Goal: Task Accomplishment & Management: Use online tool/utility

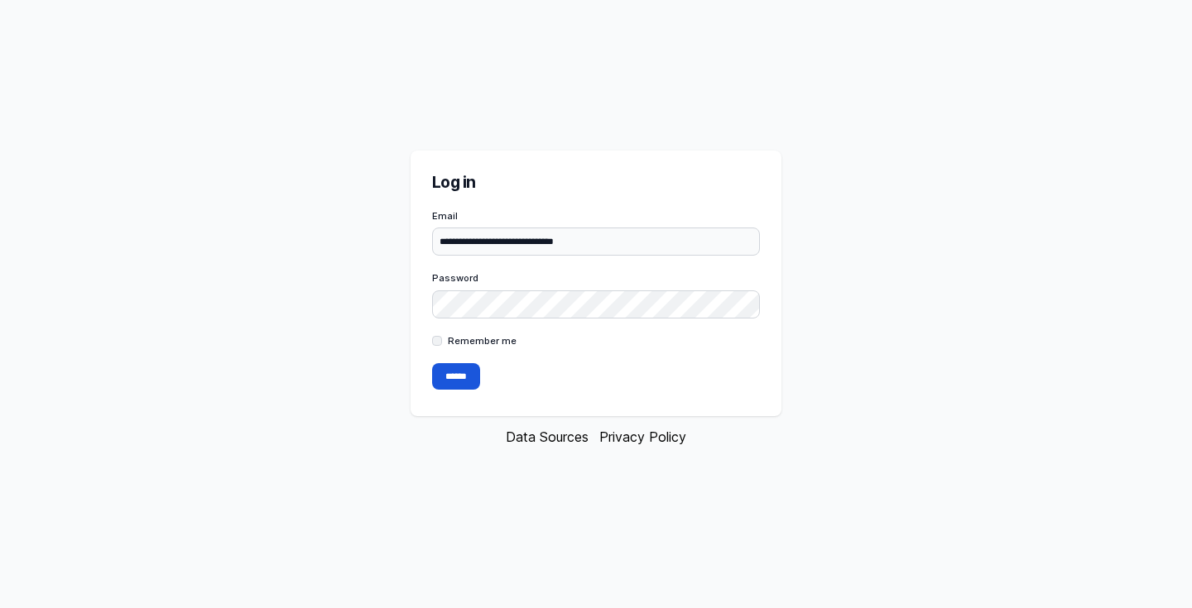
type input "**********"
click at [444, 380] on input "******" at bounding box center [456, 376] width 48 height 26
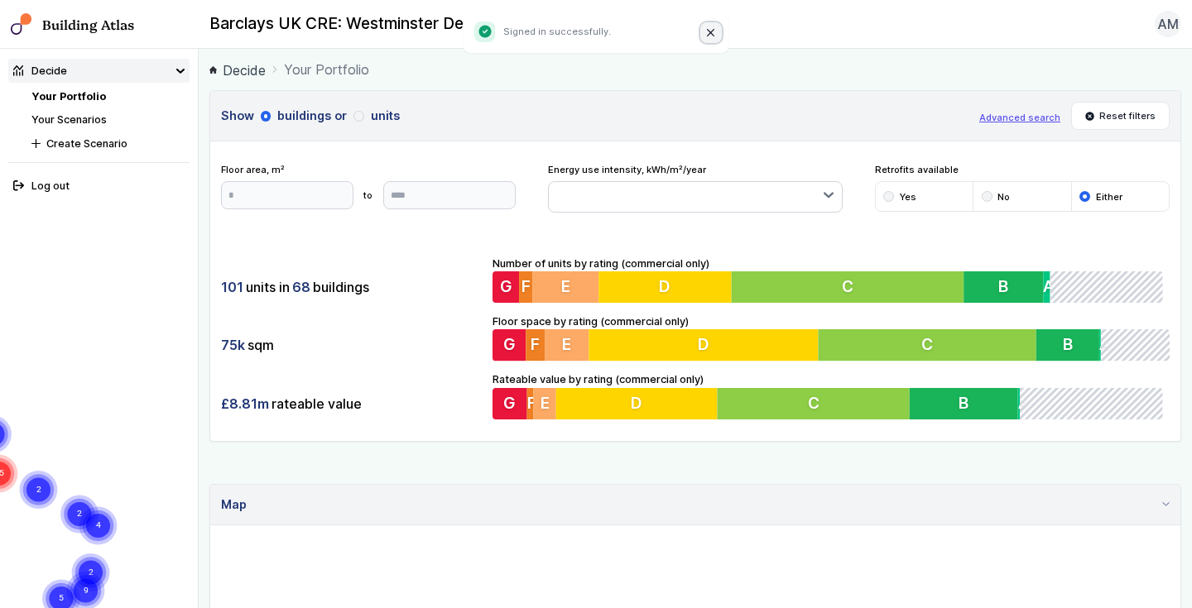
click at [707, 29] on icon "Close" at bounding box center [711, 33] width 8 height 8
click at [1175, 36] on button "AM" at bounding box center [1168, 24] width 26 height 26
click at [1081, 20] on div "Barclays UK CRE: Westminster Demo Properties AM Log out" at bounding box center [695, 24] width 993 height 26
click at [363, 116] on h3 "Show buildings or units" at bounding box center [595, 116] width 748 height 18
click at [93, 95] on link "Your Portfolio" at bounding box center [68, 96] width 75 height 12
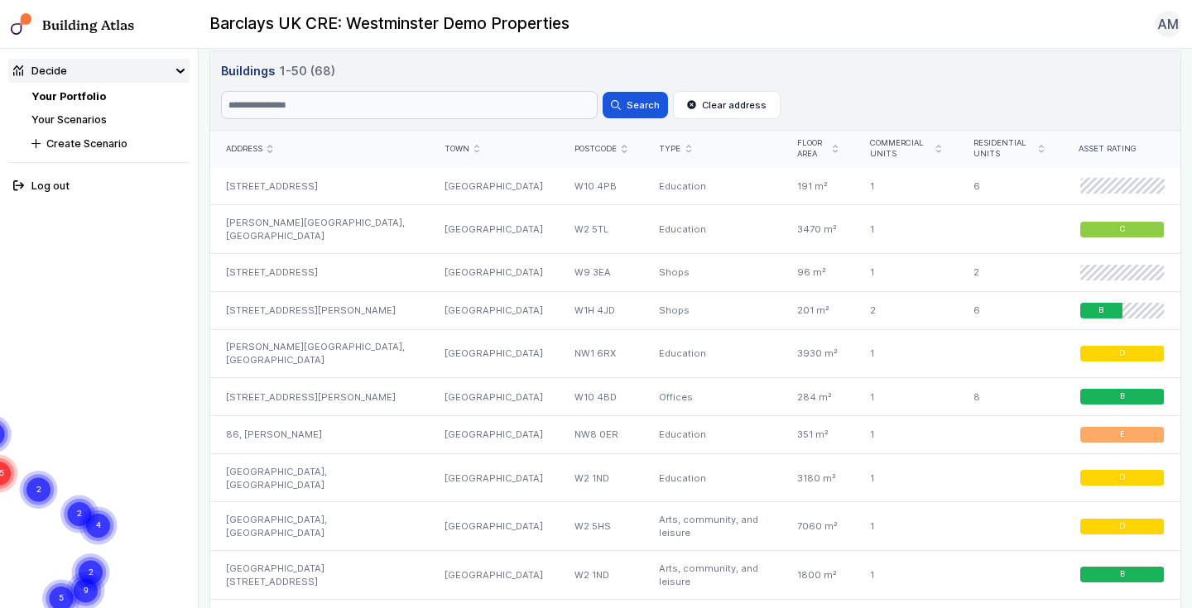
scroll to position [781, 0]
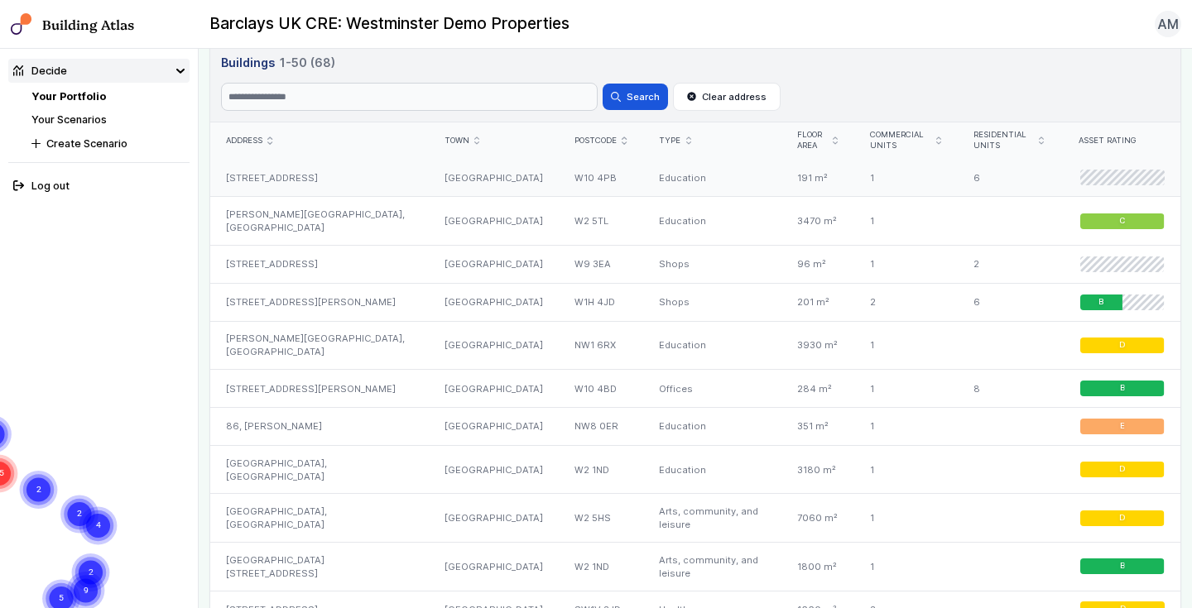
click at [921, 175] on div "1" at bounding box center [904, 178] width 103 height 37
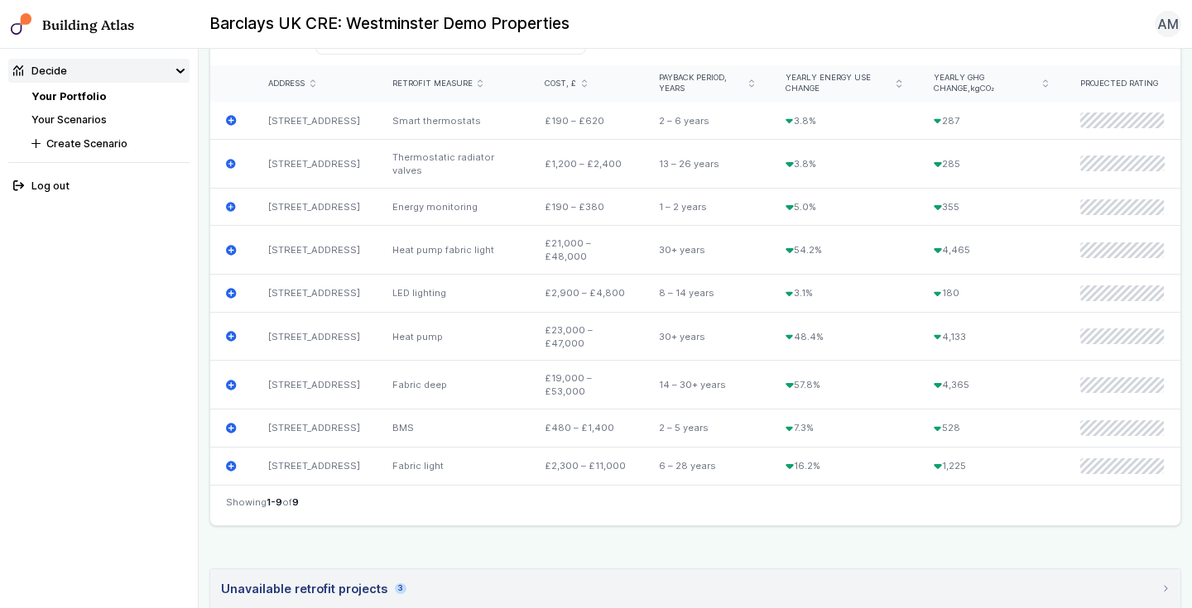
scroll to position [585, 0]
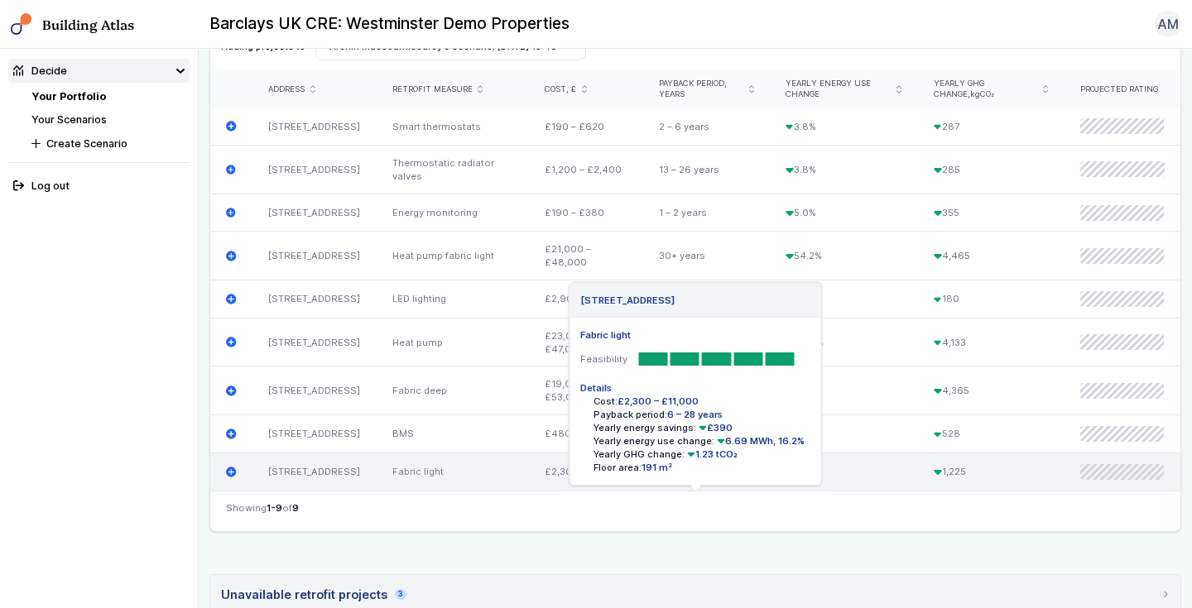
click at [694, 490] on div "6 – 28 years" at bounding box center [706, 471] width 127 height 37
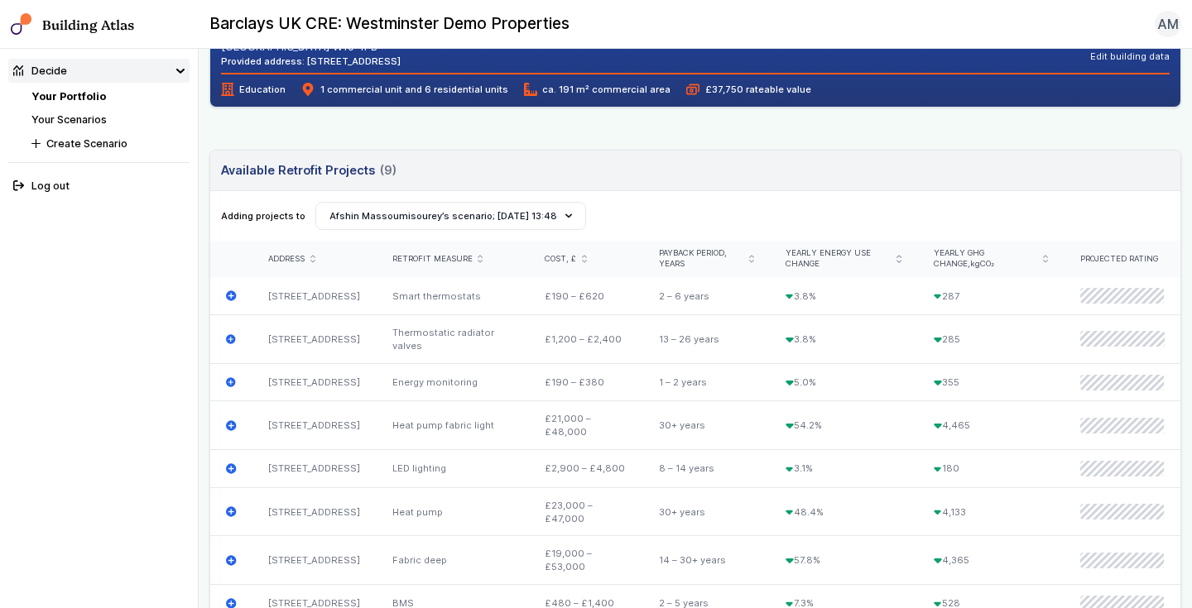
scroll to position [353, 0]
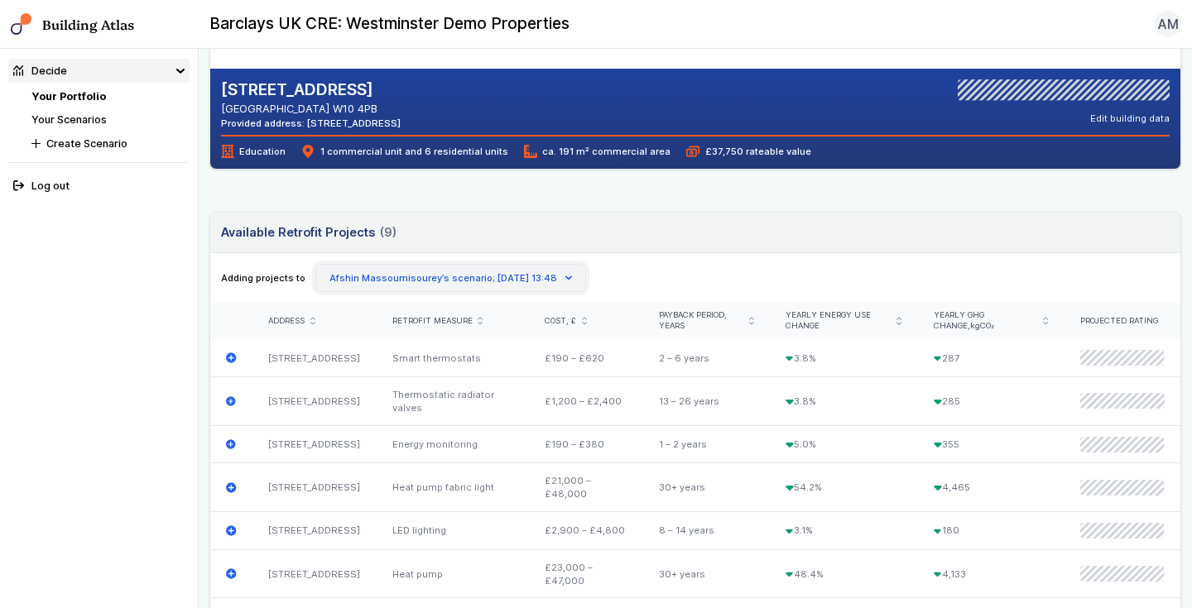
click at [522, 272] on button "Afshin Massoumisourey’s scenario; 03 Sep 13:48" at bounding box center [450, 278] width 271 height 28
click at [610, 269] on div "Adding projects to Create Scenario Afshin Massoumisourey’s scenario; 03 Sep 13:…" at bounding box center [695, 278] width 949 height 28
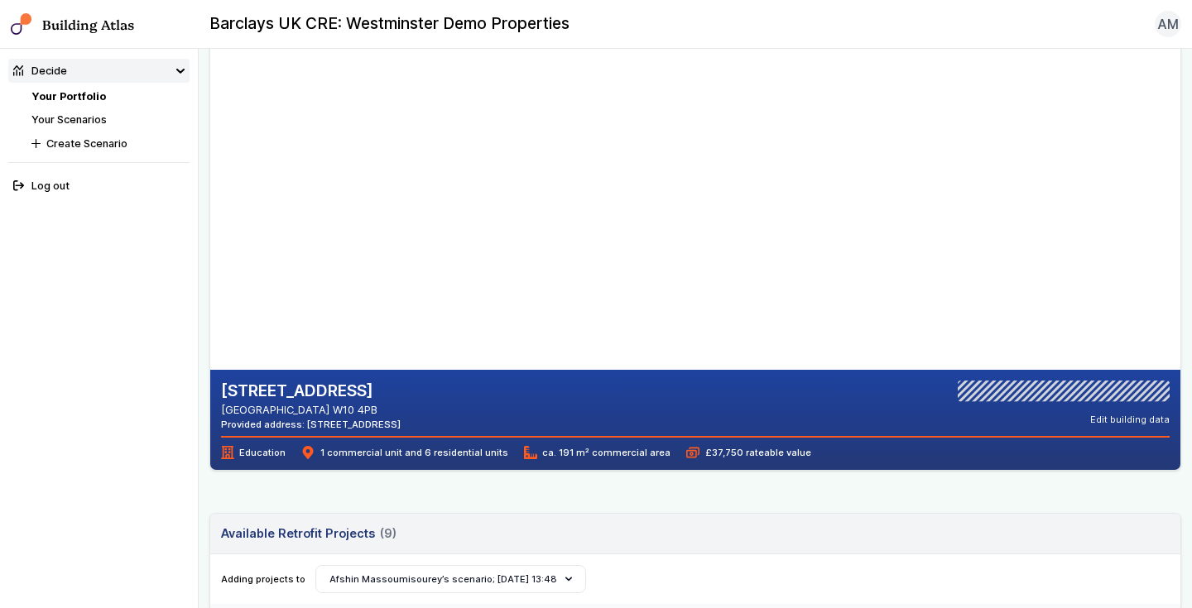
scroll to position [55, 0]
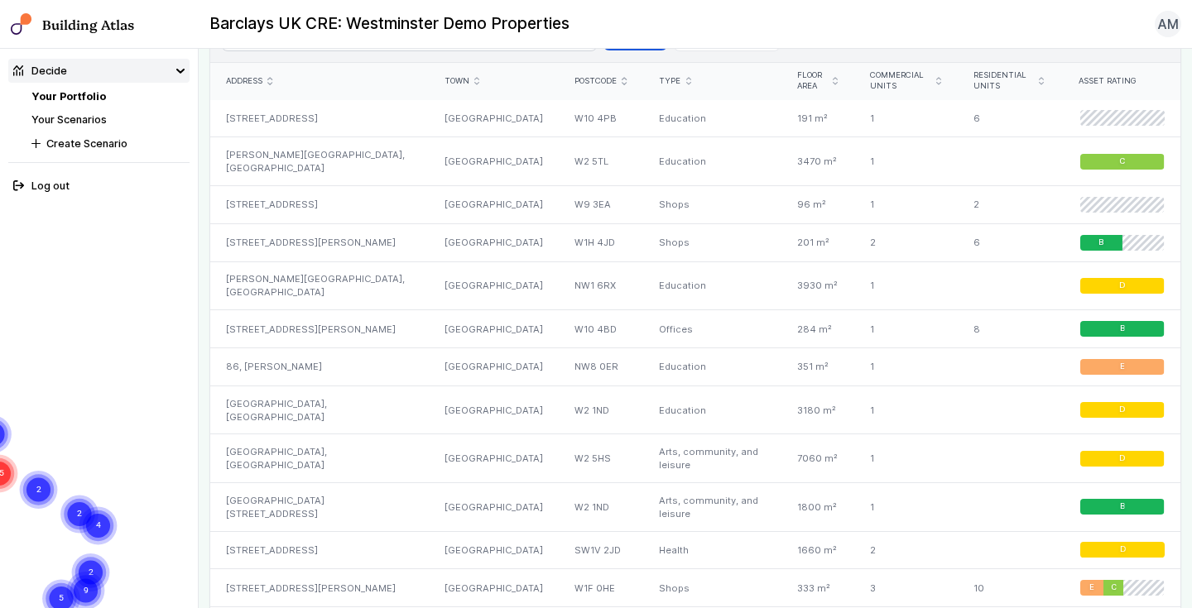
scroll to position [844, 0]
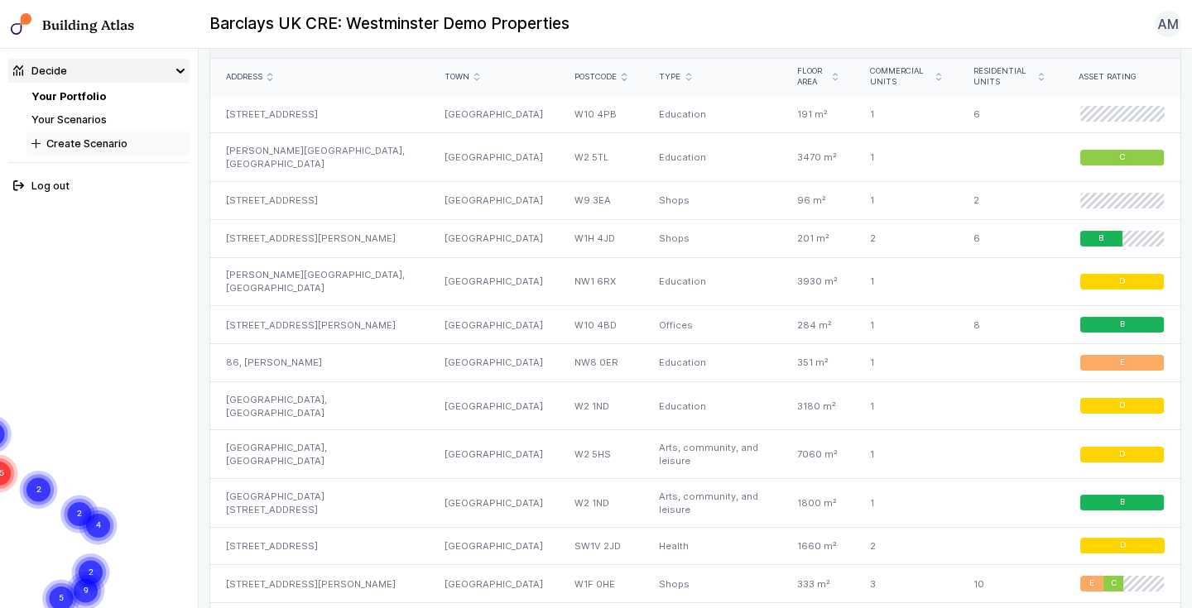
click at [121, 147] on button "Create Scenario" at bounding box center [107, 144] width 163 height 24
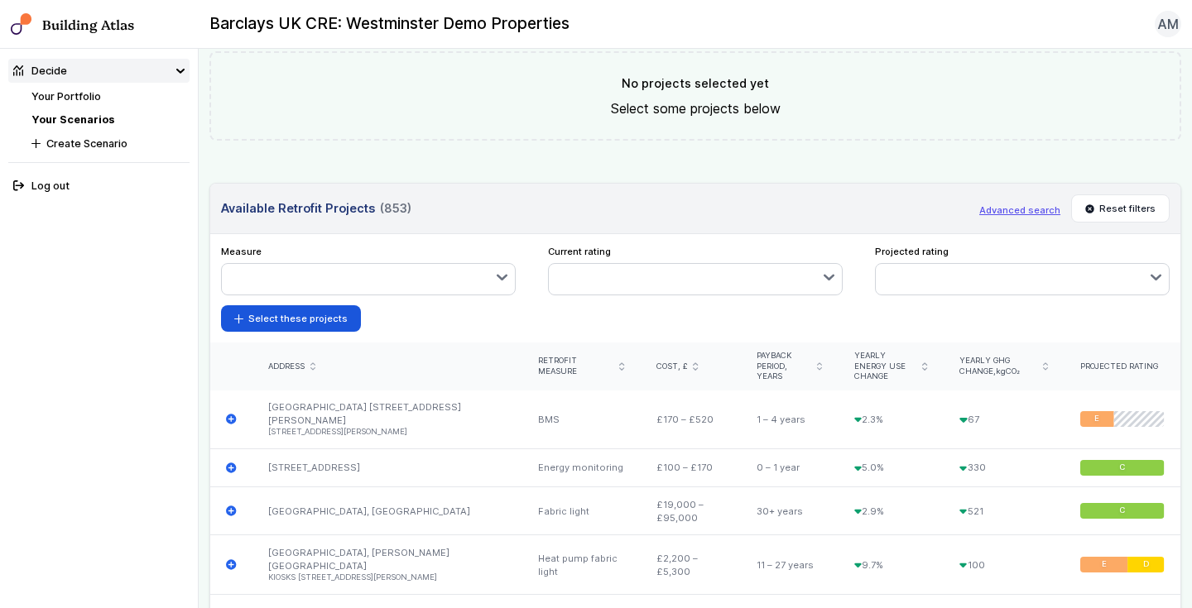
scroll to position [517, 0]
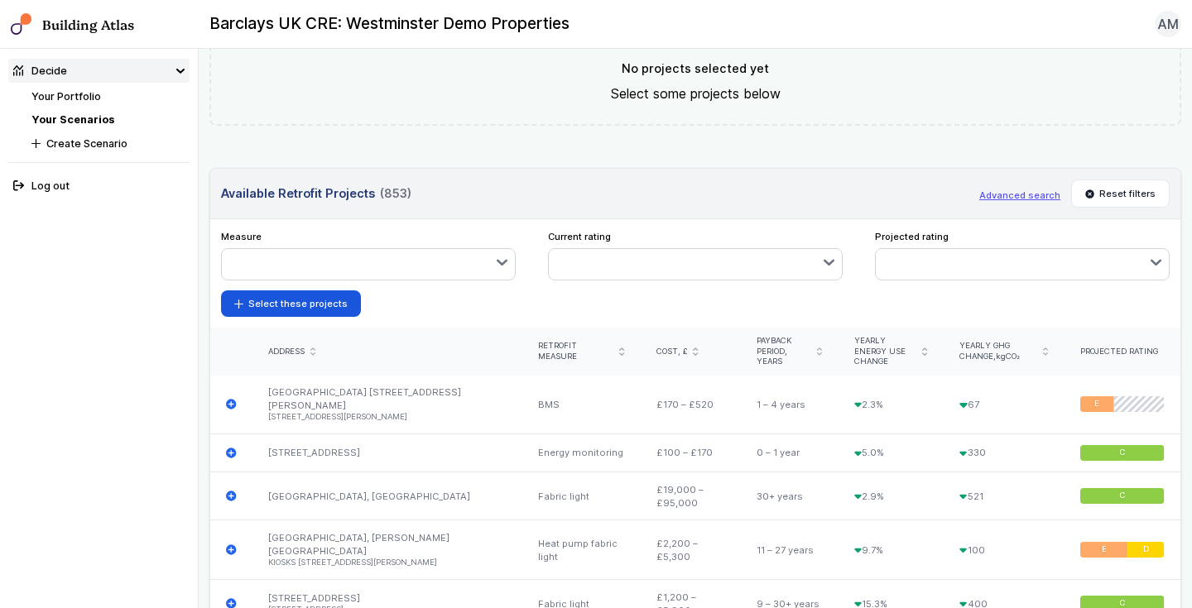
click at [443, 272] on button "button" at bounding box center [369, 264] width 294 height 30
click at [418, 213] on header "Available Retrofit Projects (853) Loading Advanced search Reset filters" at bounding box center [695, 194] width 970 height 50
click at [661, 267] on button "button" at bounding box center [696, 264] width 294 height 30
click at [677, 188] on header "Available Retrofit Projects (853) Loading Advanced search Reset filters" at bounding box center [695, 194] width 970 height 50
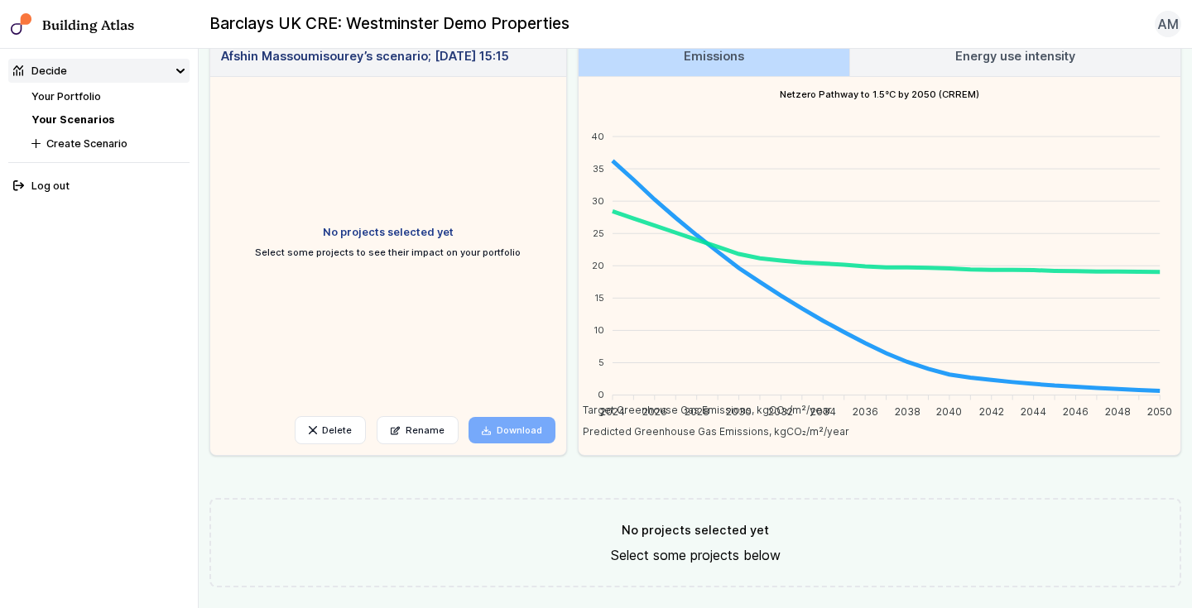
scroll to position [36, 0]
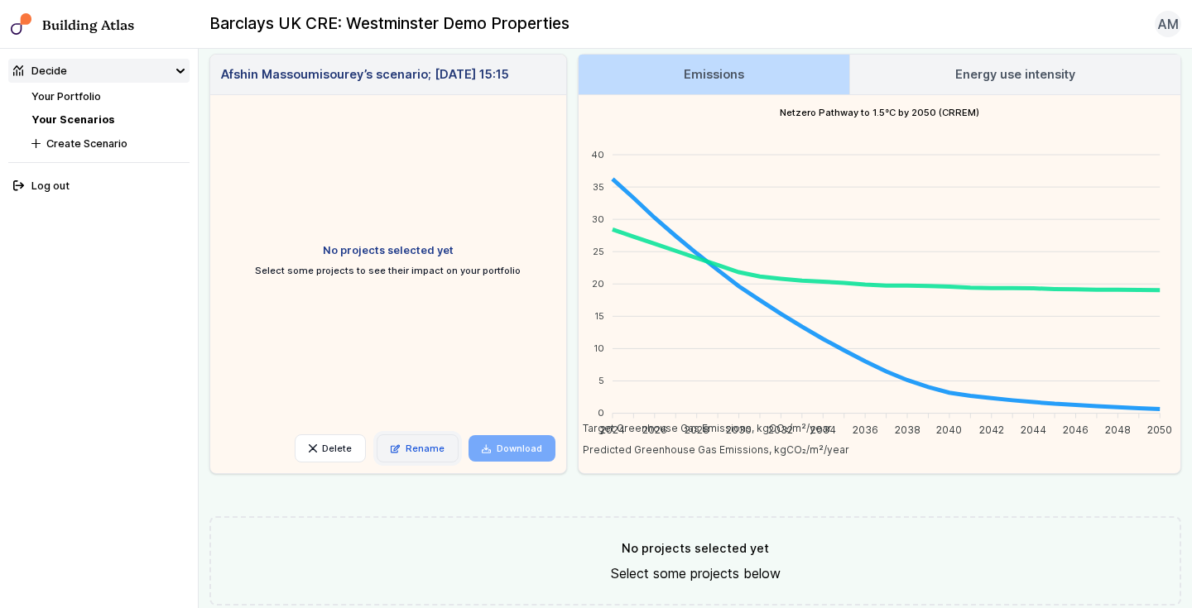
click at [442, 436] on link "Rename" at bounding box center [418, 449] width 82 height 28
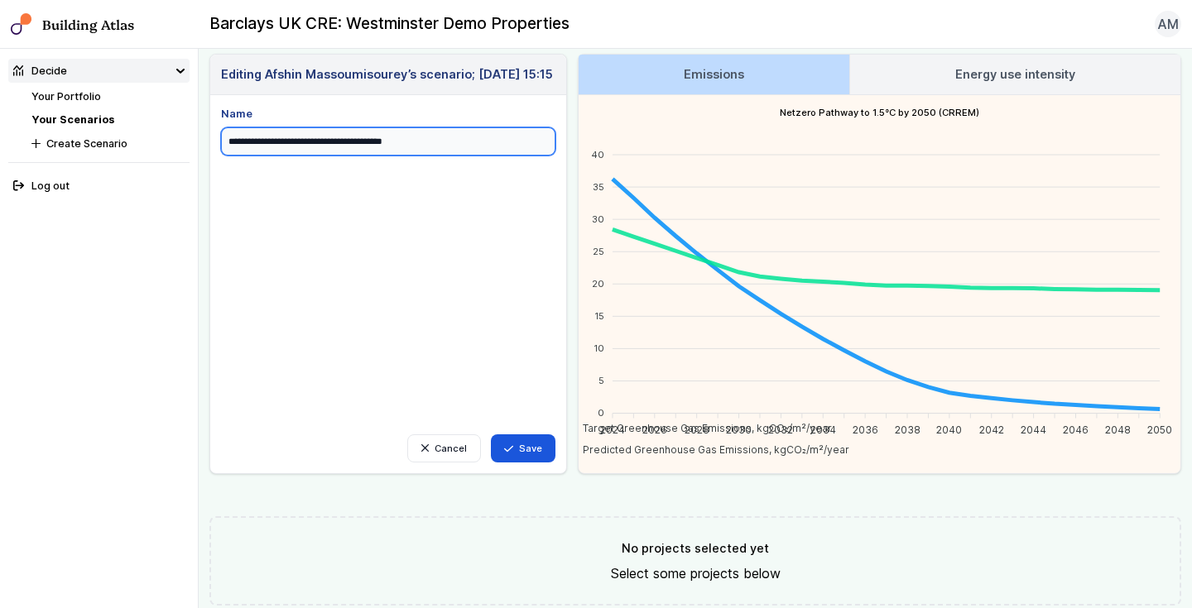
click at [349, 134] on input "**********" at bounding box center [388, 141] width 334 height 28
type input "**********"
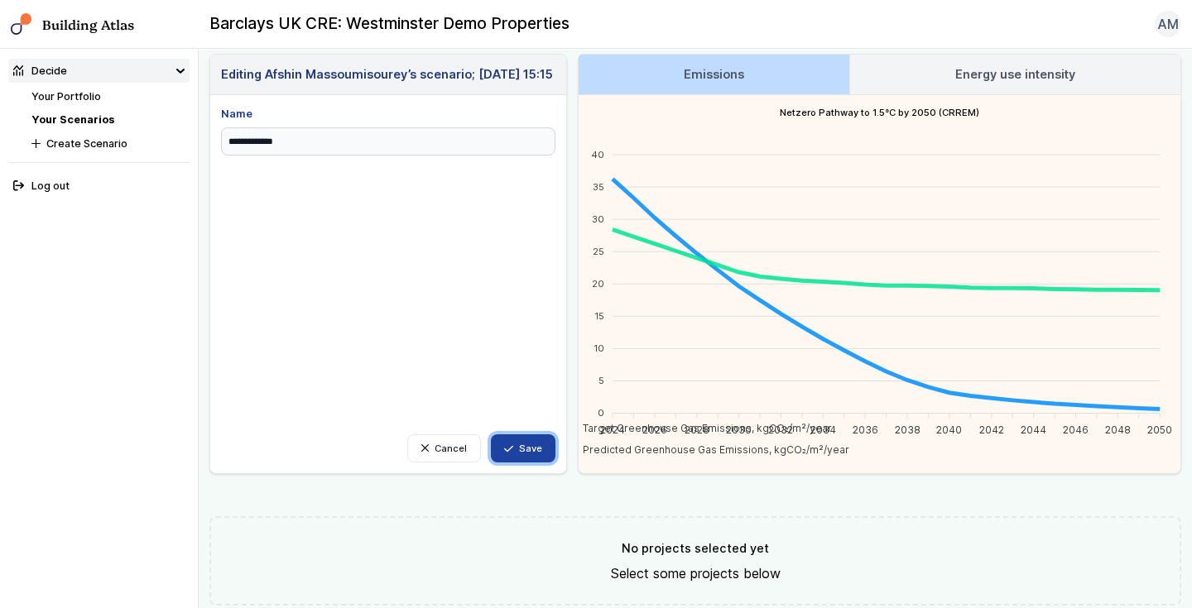
click at [550, 440] on button "Save" at bounding box center [523, 449] width 65 height 28
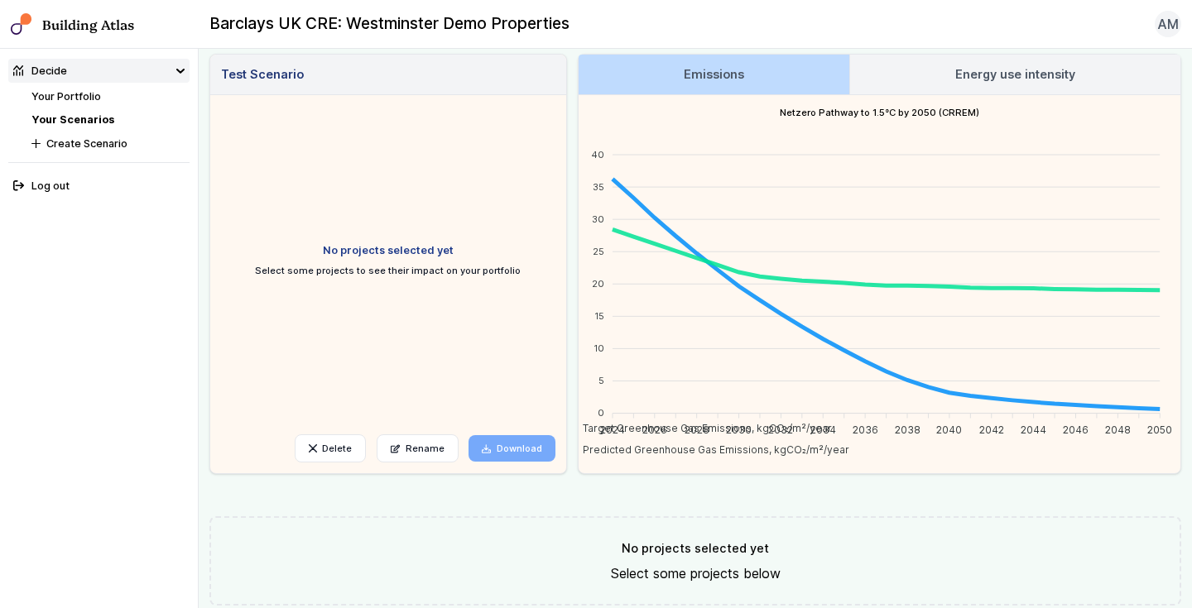
click at [88, 99] on link "Your Portfolio" at bounding box center [66, 96] width 70 height 12
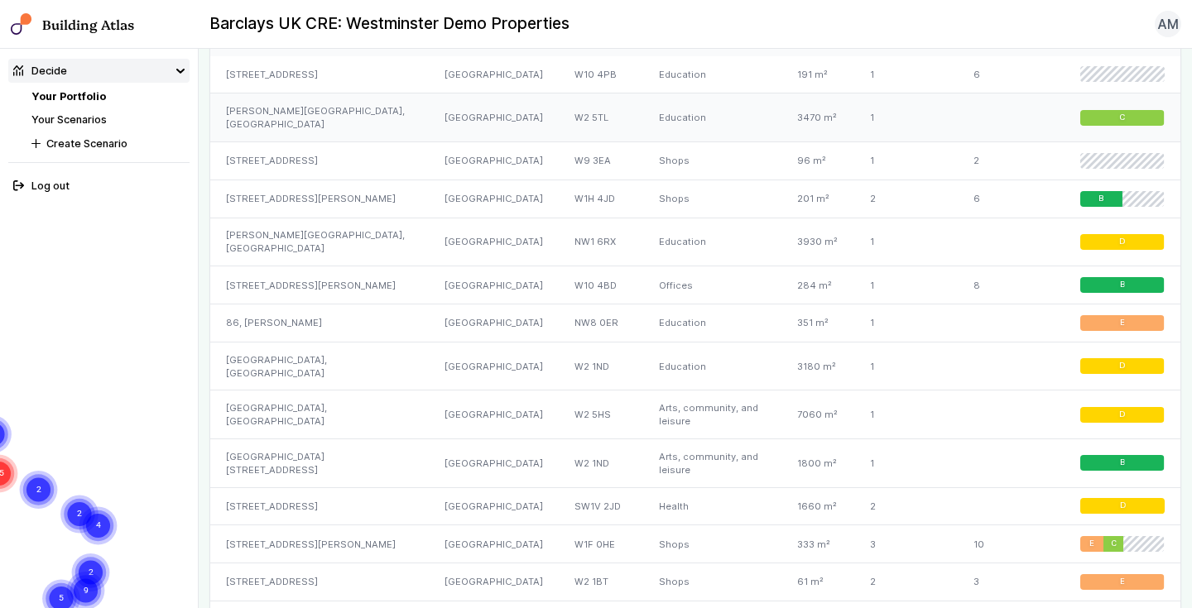
scroll to position [885, 0]
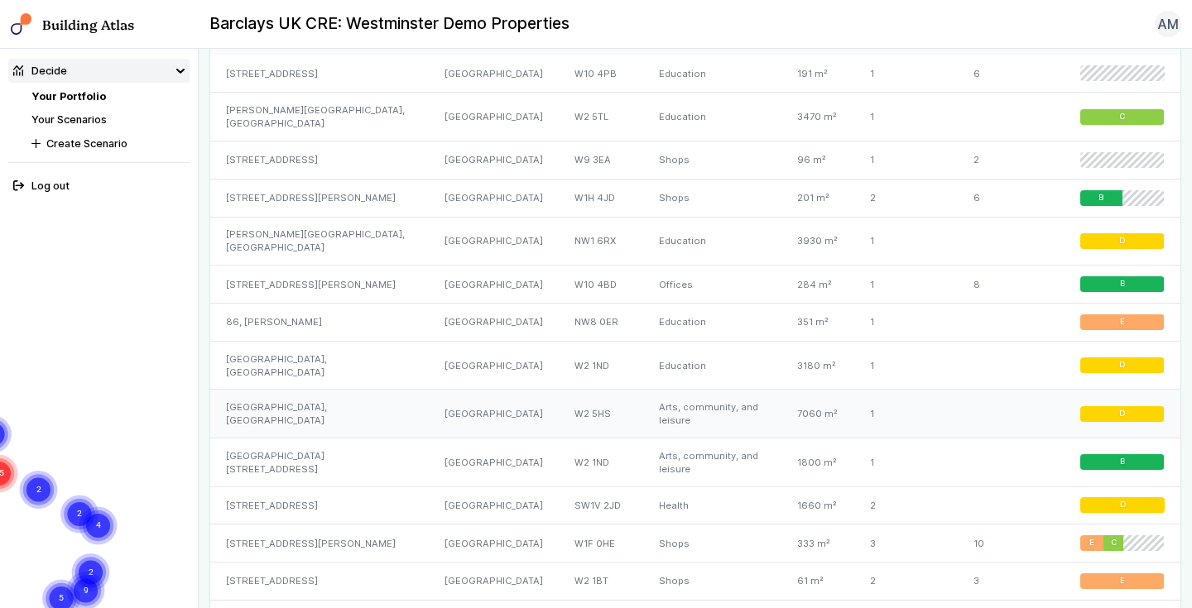
click at [454, 424] on div "LONDON" at bounding box center [493, 414] width 130 height 49
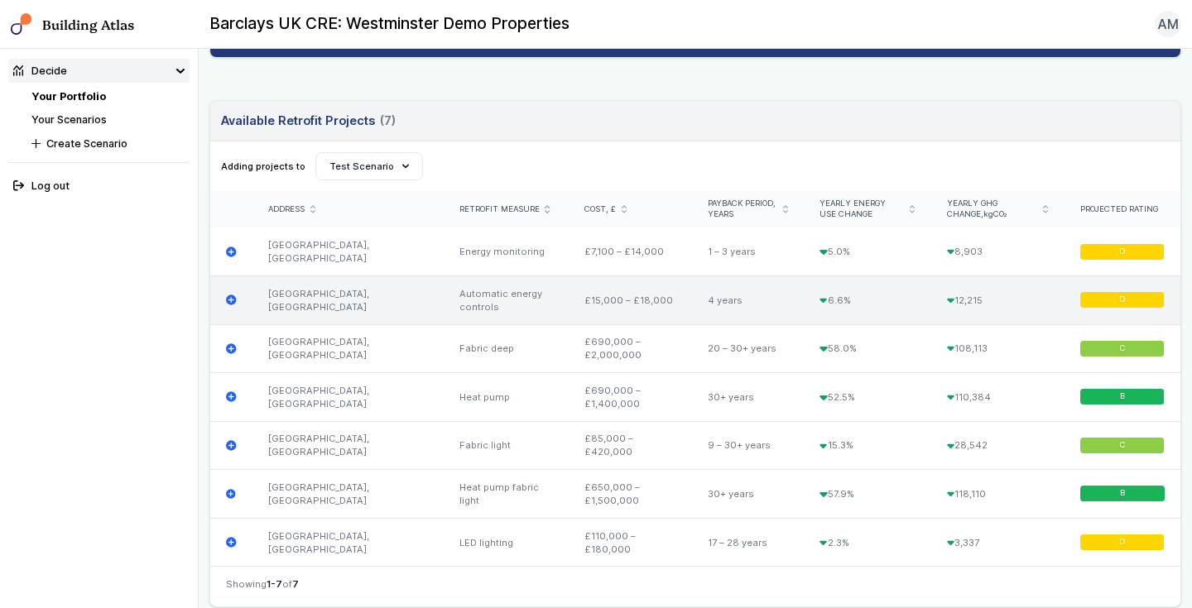
scroll to position [479, 0]
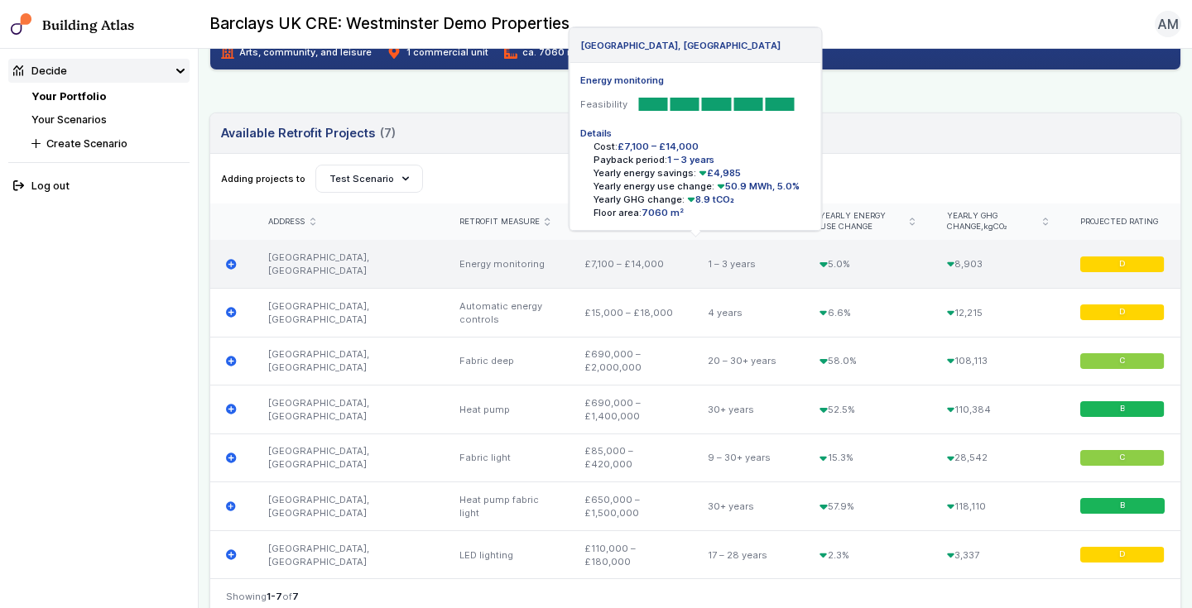
click at [231, 262] on icon "submit" at bounding box center [231, 264] width 11 height 11
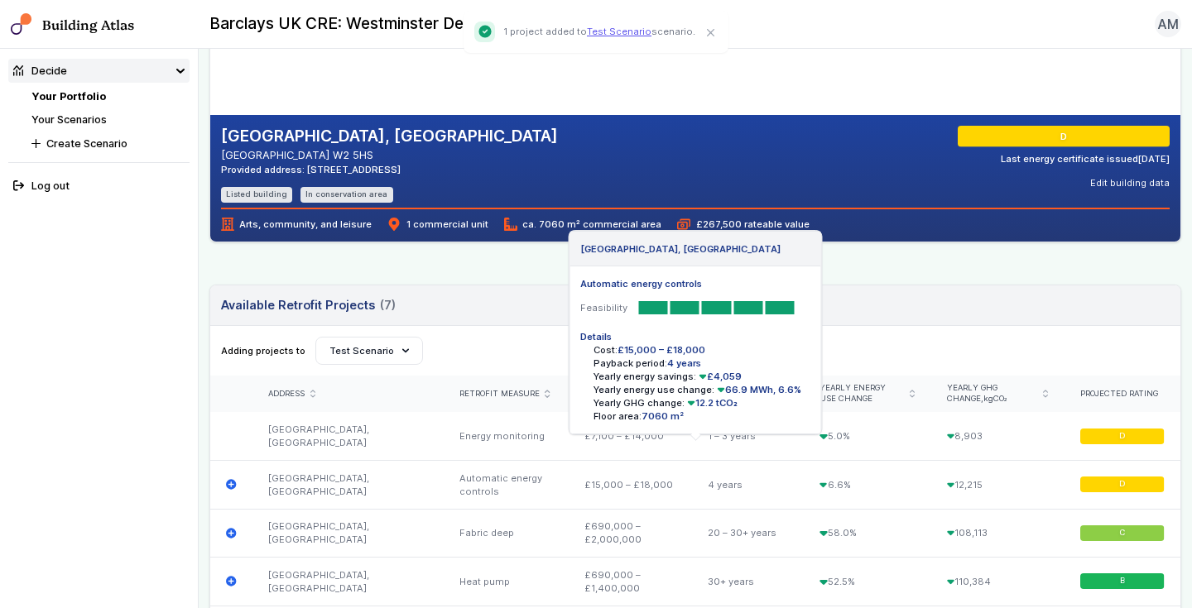
scroll to position [332, 0]
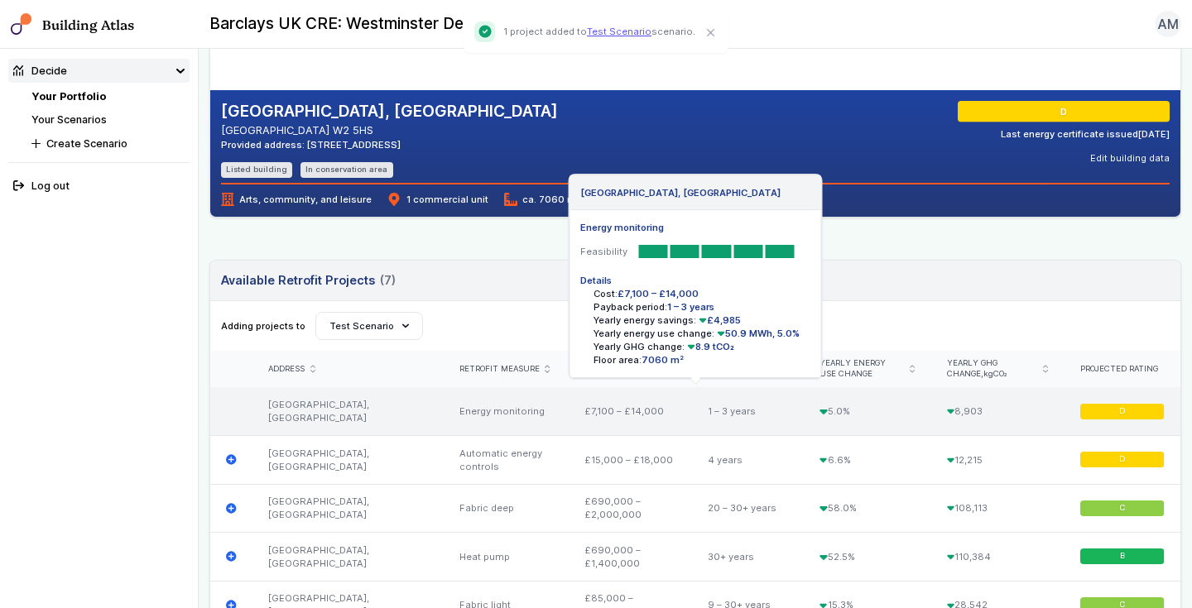
click at [236, 411] on div "PORCHESTER CENTRE, PORCHESTER ROAD Energy monitoring Feasibility Details Cost: …" at bounding box center [231, 411] width 42 height 48
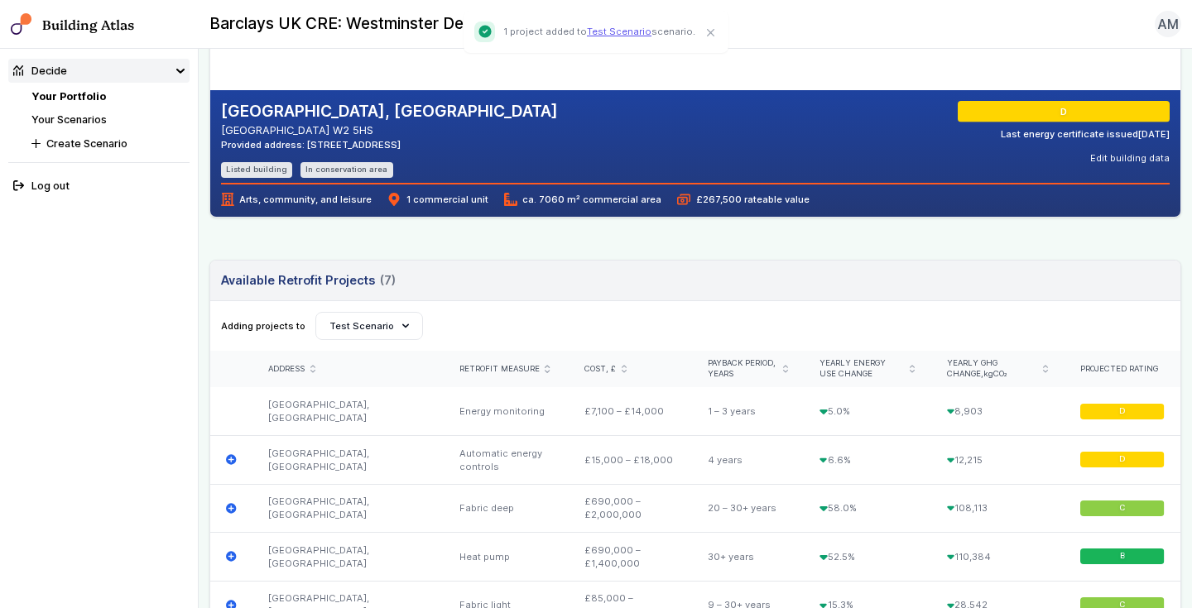
click at [84, 118] on link "Your Scenarios" at bounding box center [68, 119] width 75 height 12
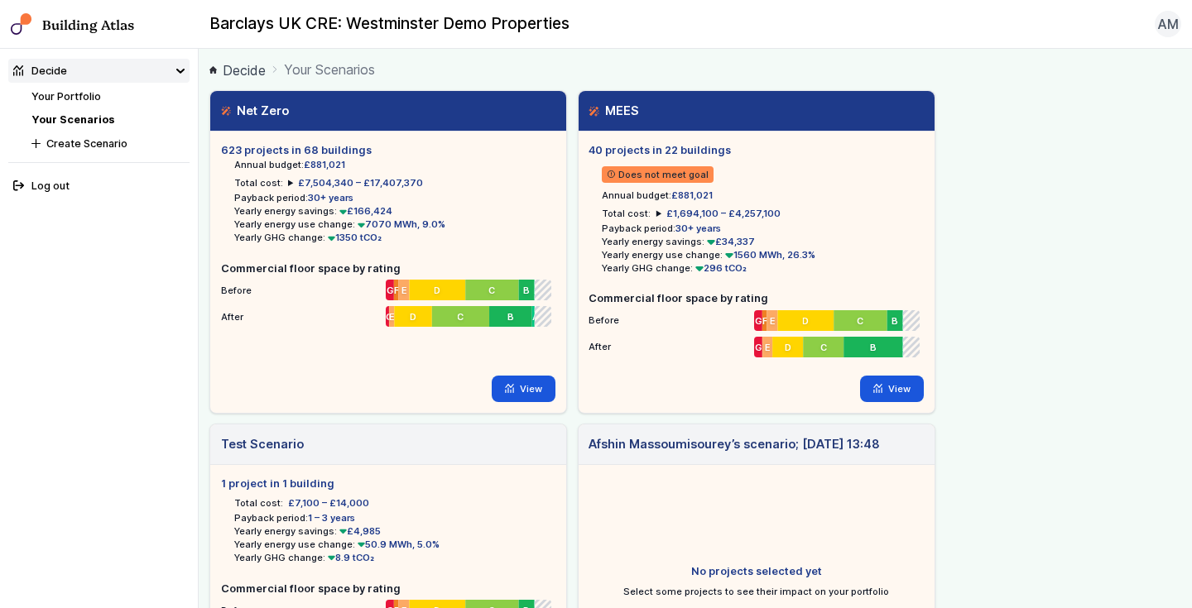
click at [514, 372] on div "623 projects in 68 buildings Annual budget: £881,021 Total cost: £7,504,340 – £…" at bounding box center [388, 272] width 356 height 281
click at [513, 391] on icon at bounding box center [509, 388] width 9 height 9
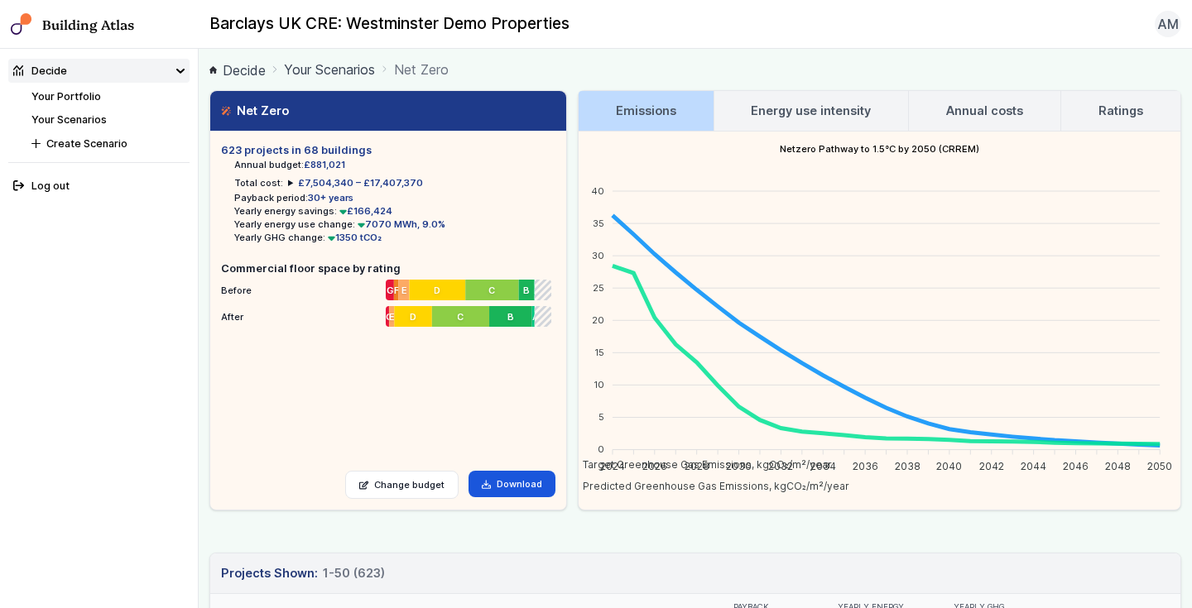
click at [288, 184] on summary "£7,504,340 – £17,407,370" at bounding box center [355, 182] width 135 height 13
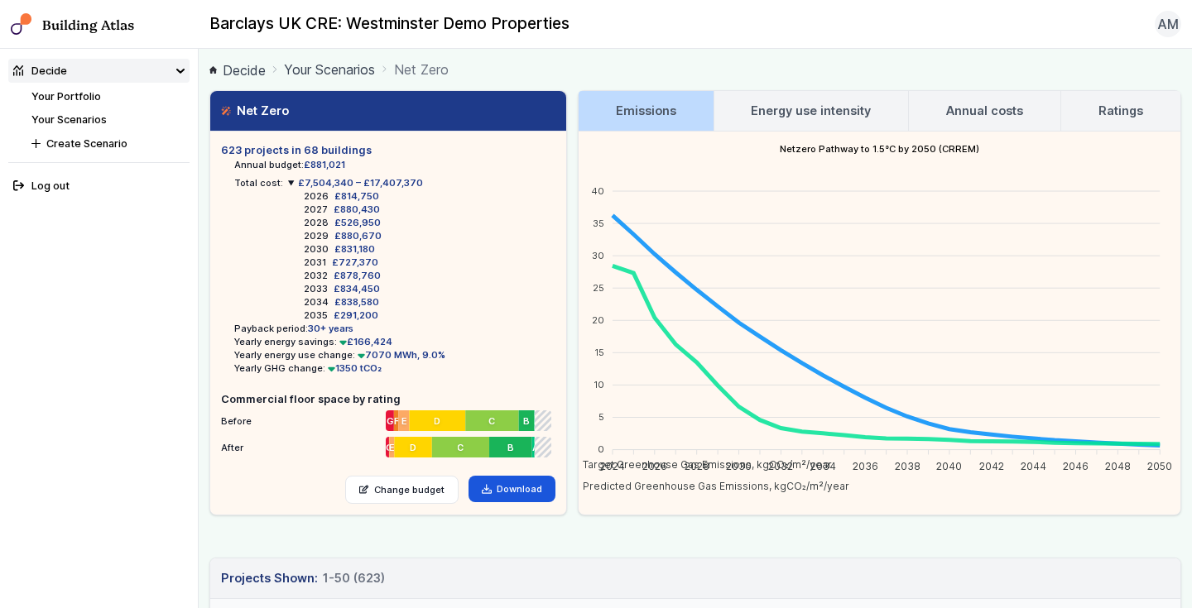
click at [288, 184] on summary "£7,504,340 – £17,407,370" at bounding box center [355, 182] width 135 height 13
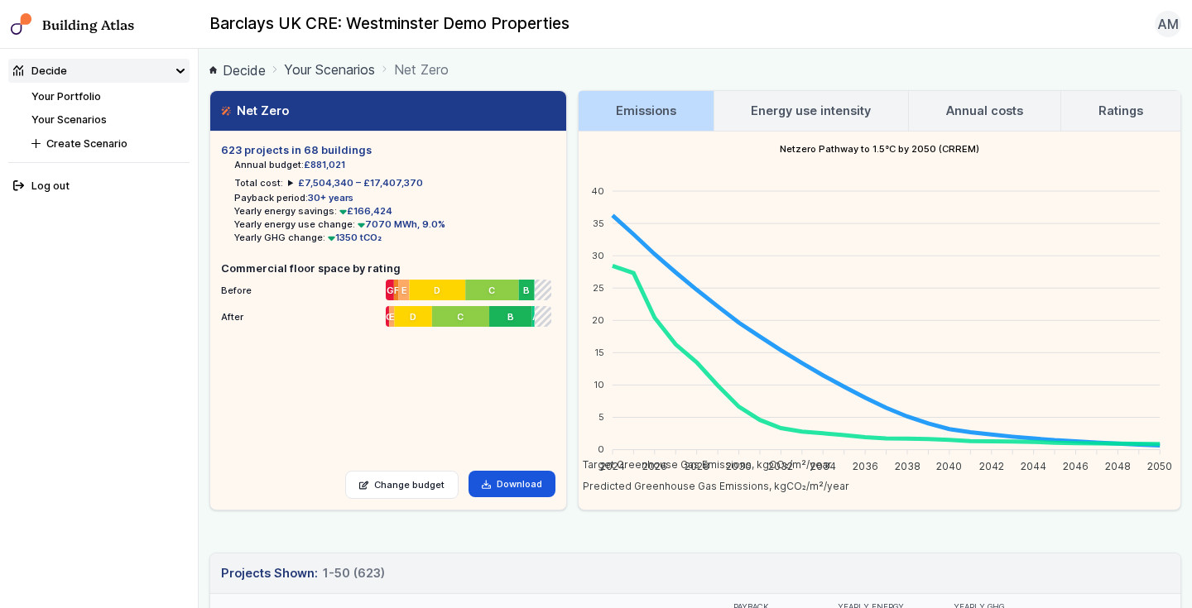
click at [862, 104] on h3 "Energy use intensity" at bounding box center [811, 111] width 120 height 18
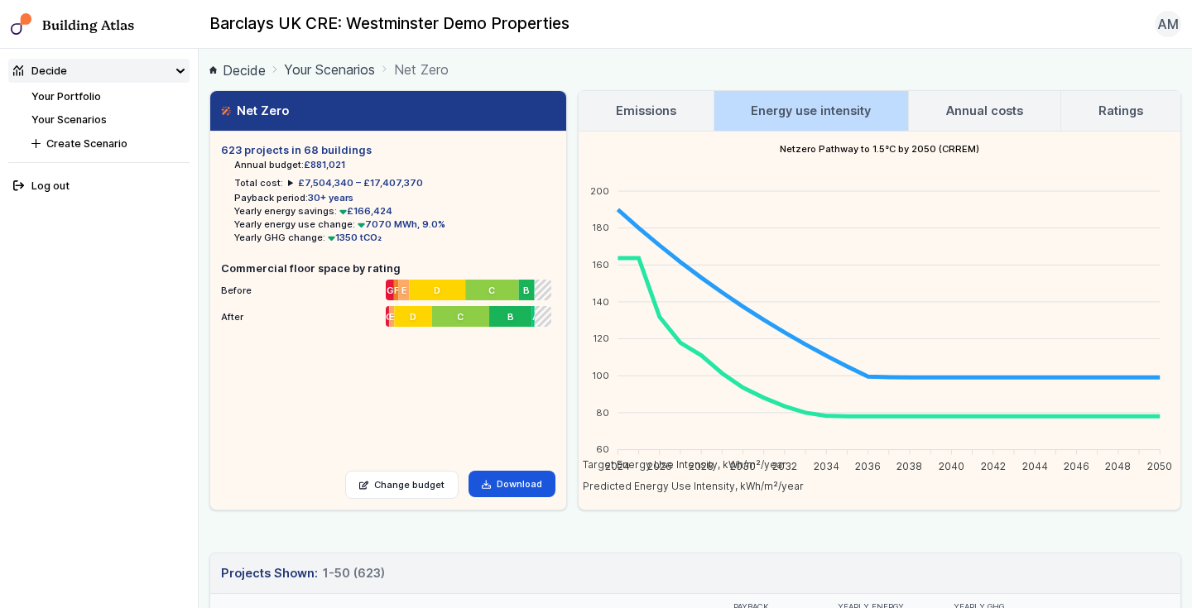
click at [988, 115] on h3 "Annual costs" at bounding box center [984, 111] width 77 height 18
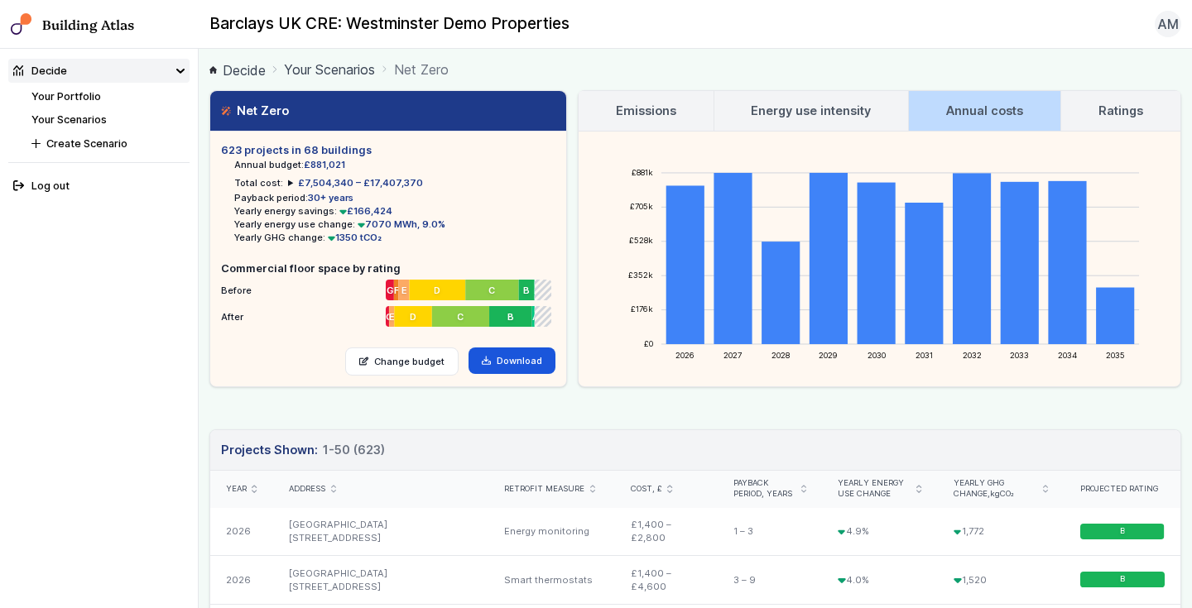
click at [1098, 107] on link "Ratings" at bounding box center [1120, 111] width 119 height 40
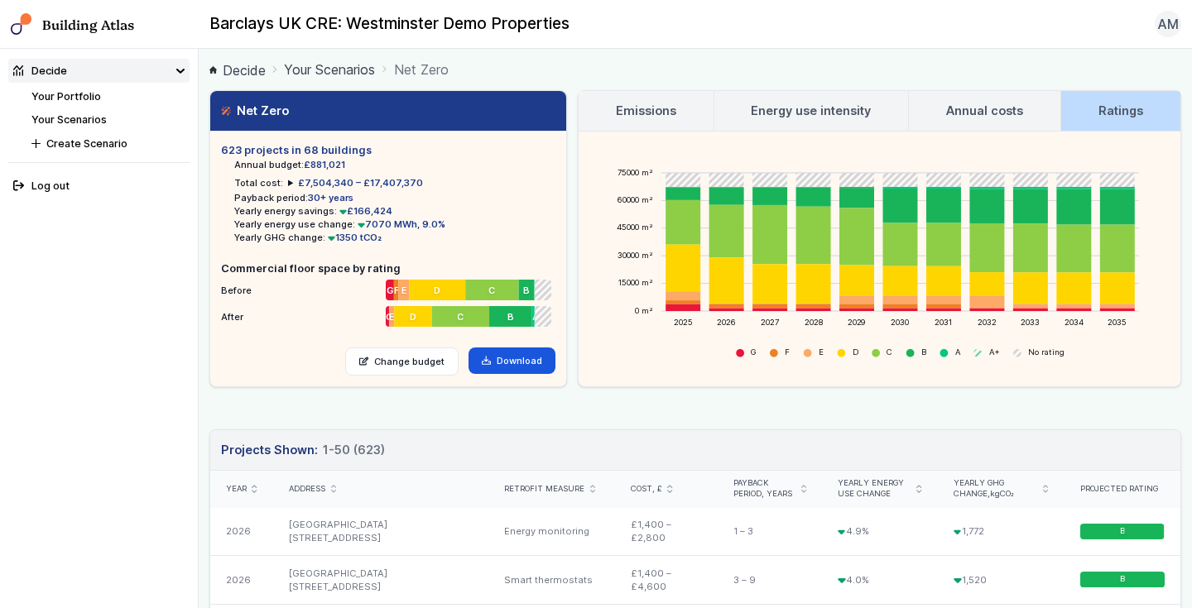
click at [615, 106] on link "Emissions" at bounding box center [646, 111] width 135 height 40
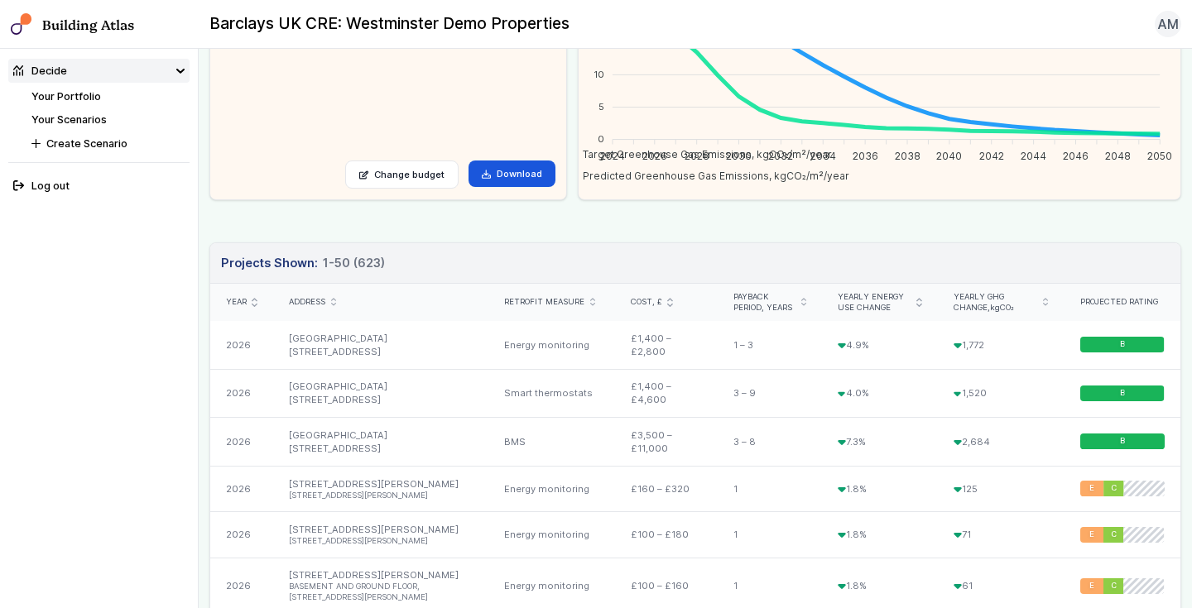
scroll to position [300, 0]
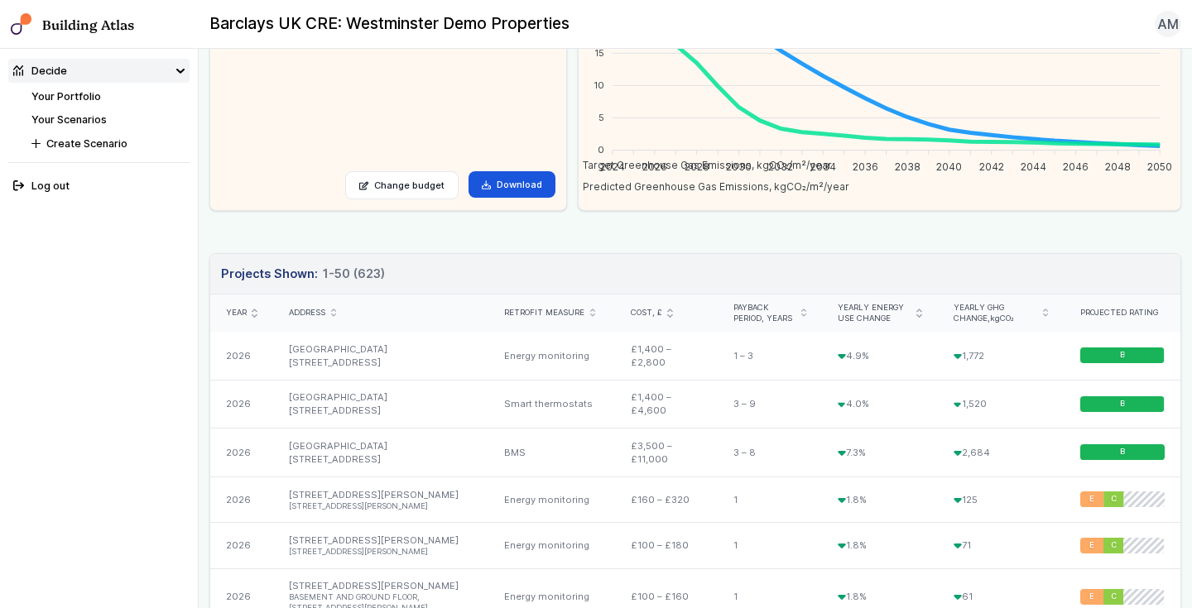
click at [1012, 310] on span "Yearly GHG change, kgCO₂" at bounding box center [996, 314] width 84 height 22
click at [1048, 312] on icon "submit" at bounding box center [1045, 313] width 5 height 8
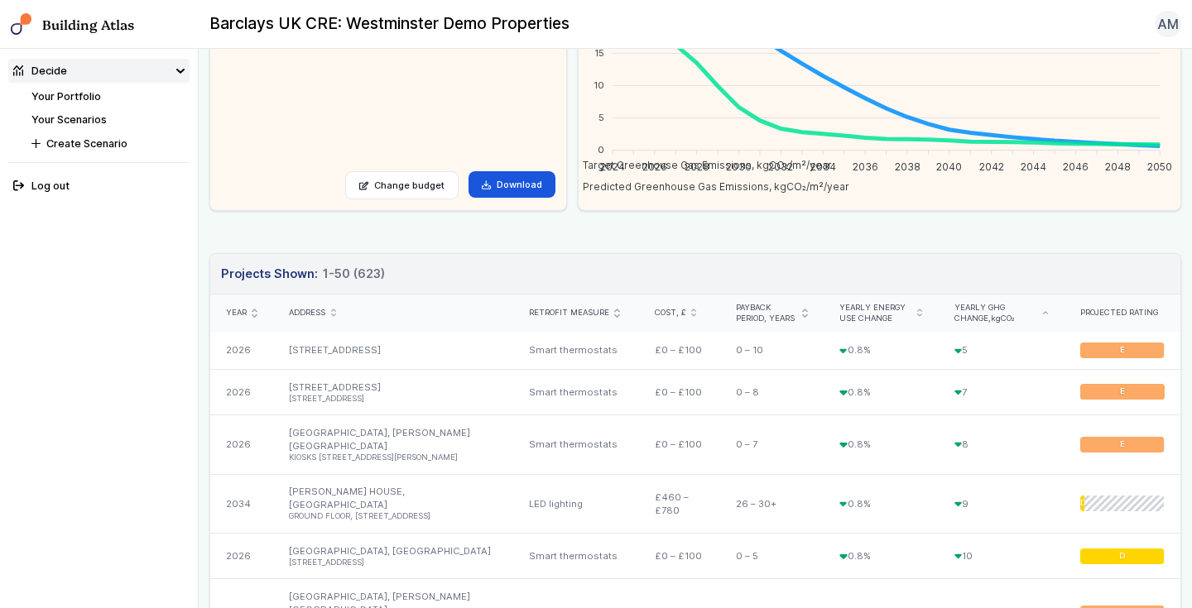
click at [1047, 315] on div "Yearly GHG change, kgCO₂" at bounding box center [1001, 314] width 94 height 22
click at [1046, 313] on icon "submit" at bounding box center [1045, 312] width 5 height 3
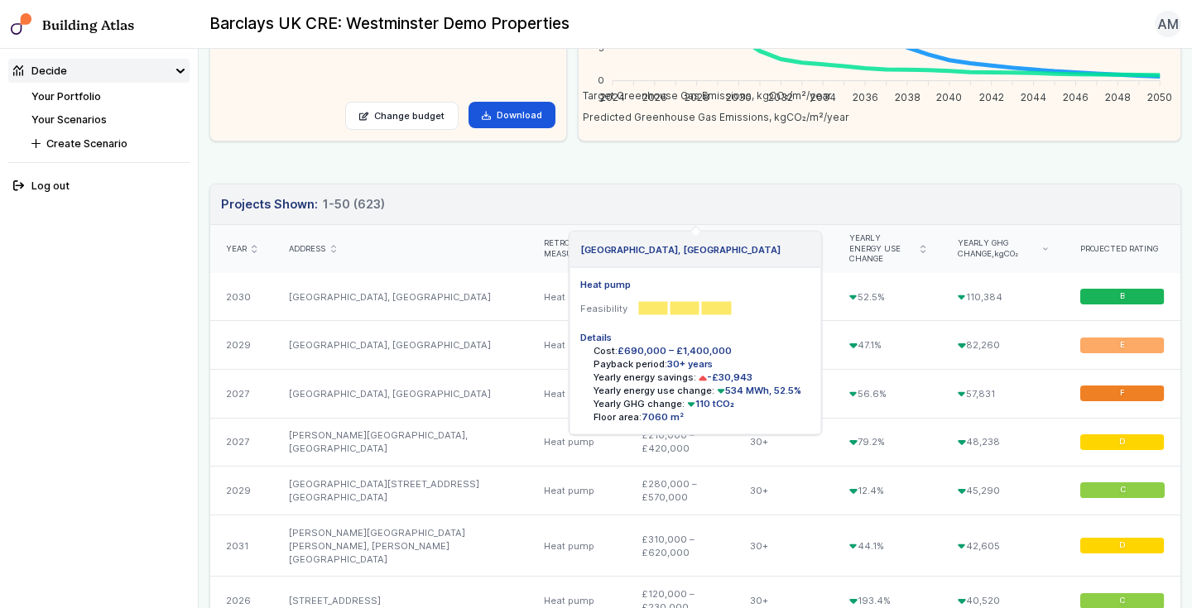
scroll to position [457, 0]
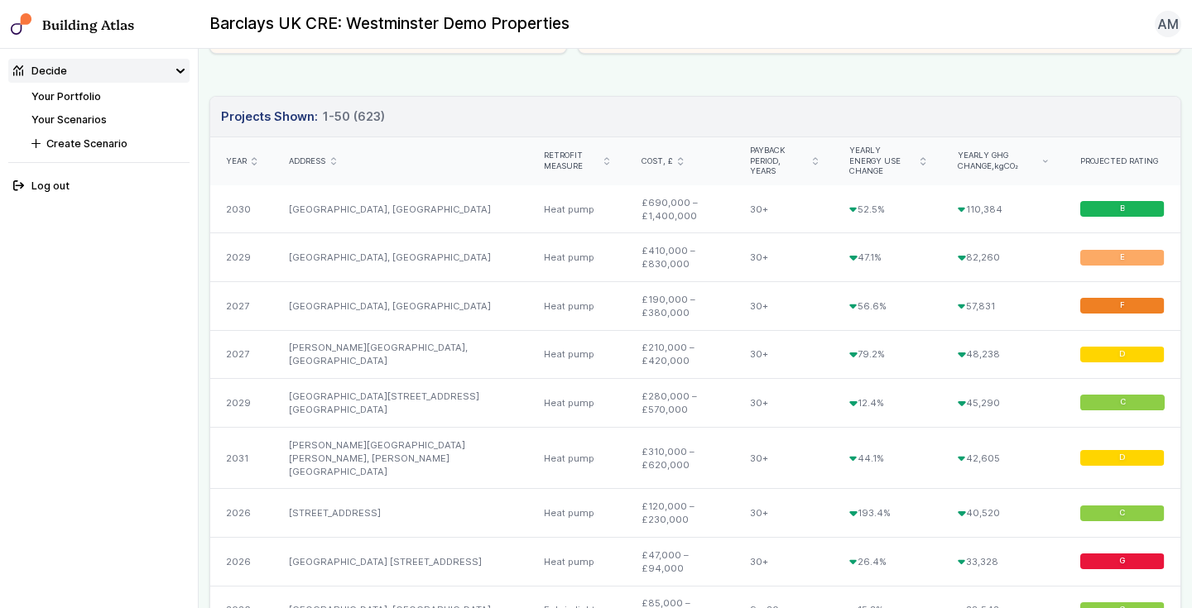
click at [880, 112] on header "Projects Shown: 50 1-50 (623)" at bounding box center [695, 117] width 970 height 41
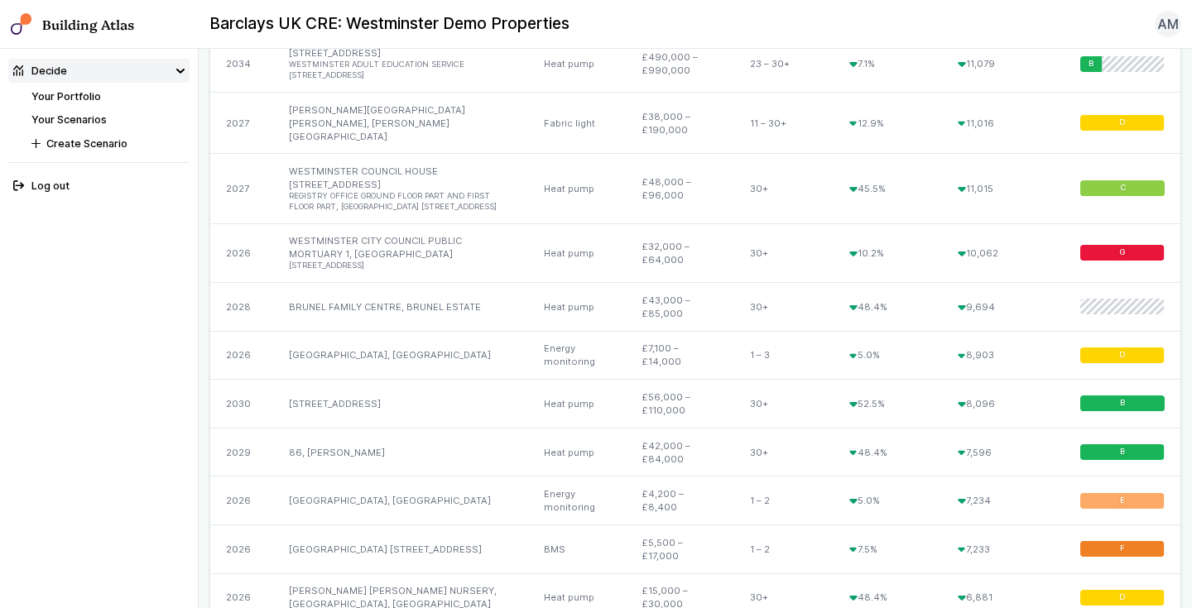
scroll to position [0, 0]
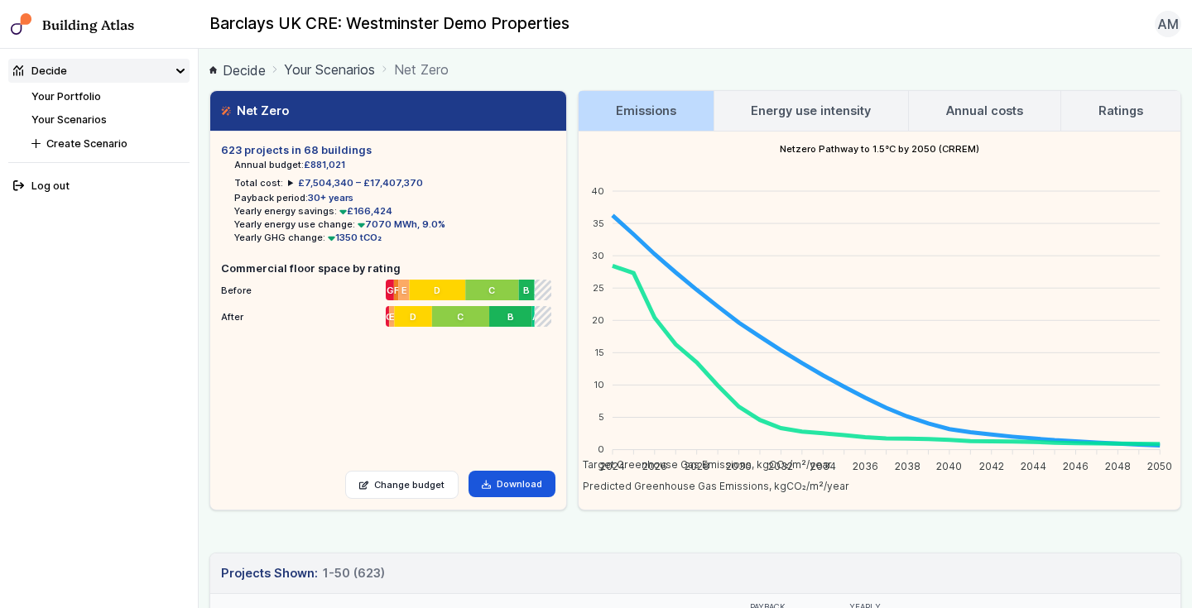
click at [288, 185] on summary "£7,504,340 – £17,407,370" at bounding box center [355, 182] width 135 height 13
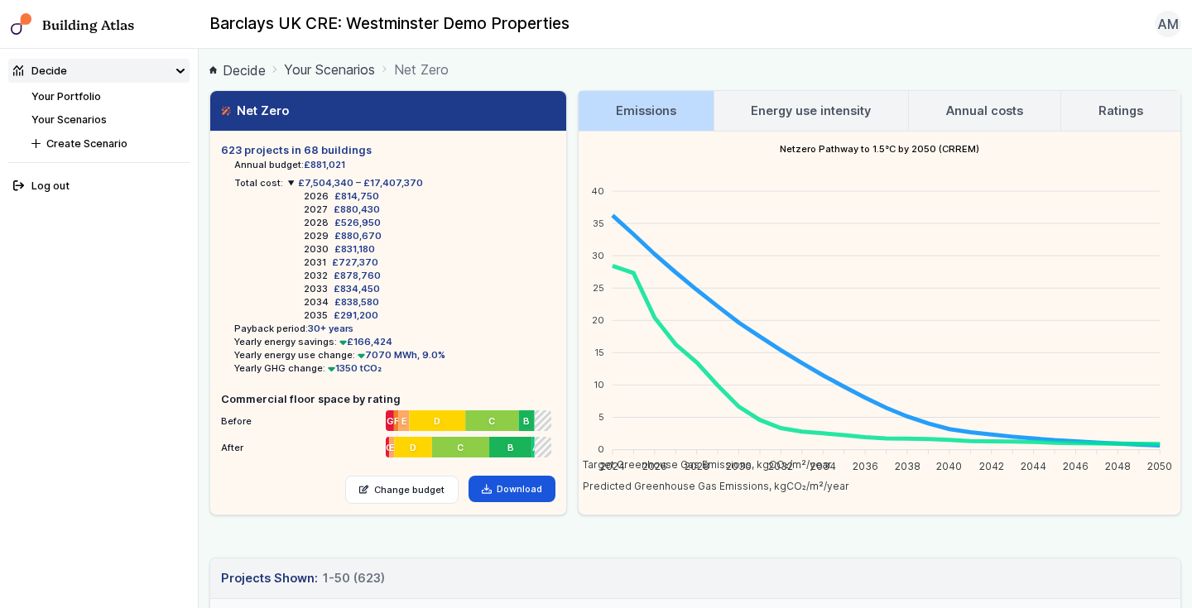
click at [831, 100] on link "Energy use intensity" at bounding box center [811, 111] width 195 height 40
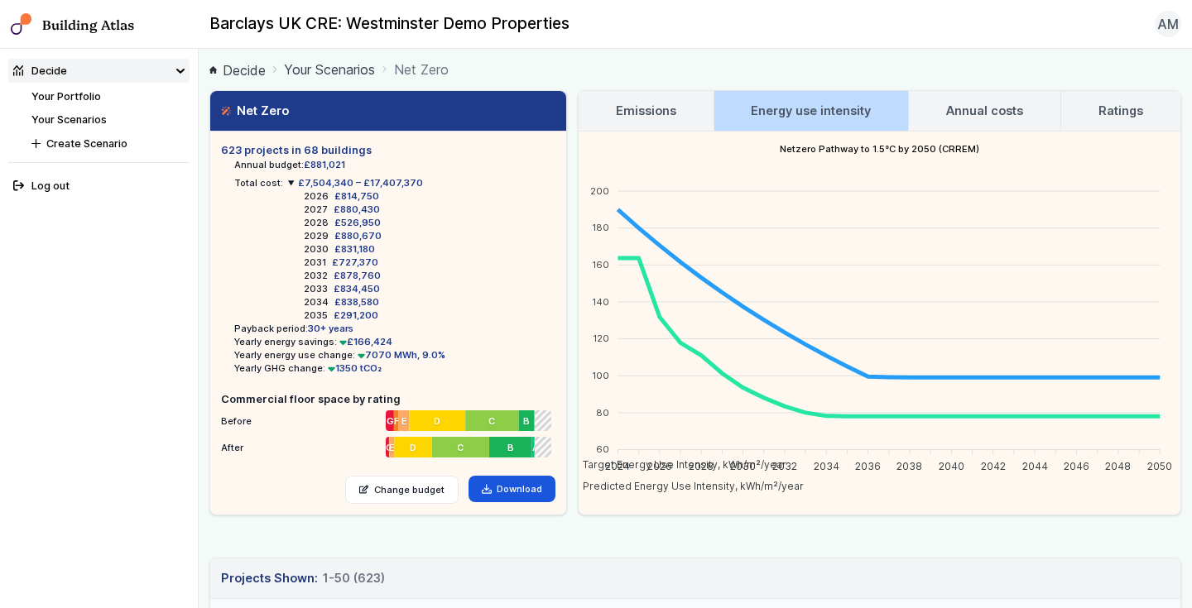
scroll to position [34, 0]
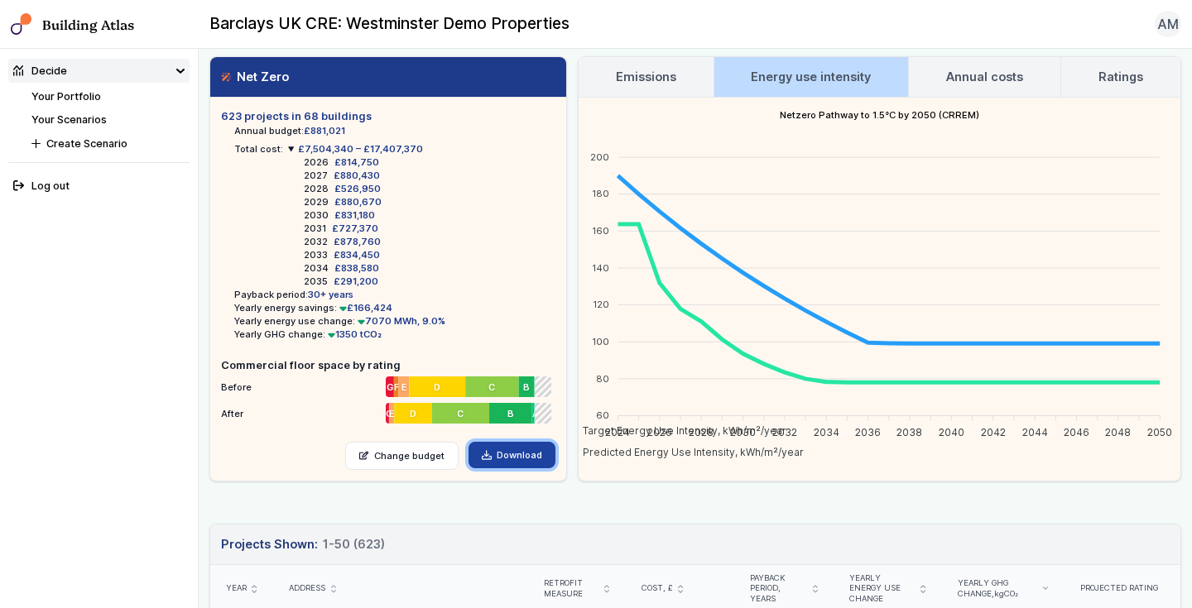
click at [525, 459] on link "Download" at bounding box center [512, 455] width 87 height 26
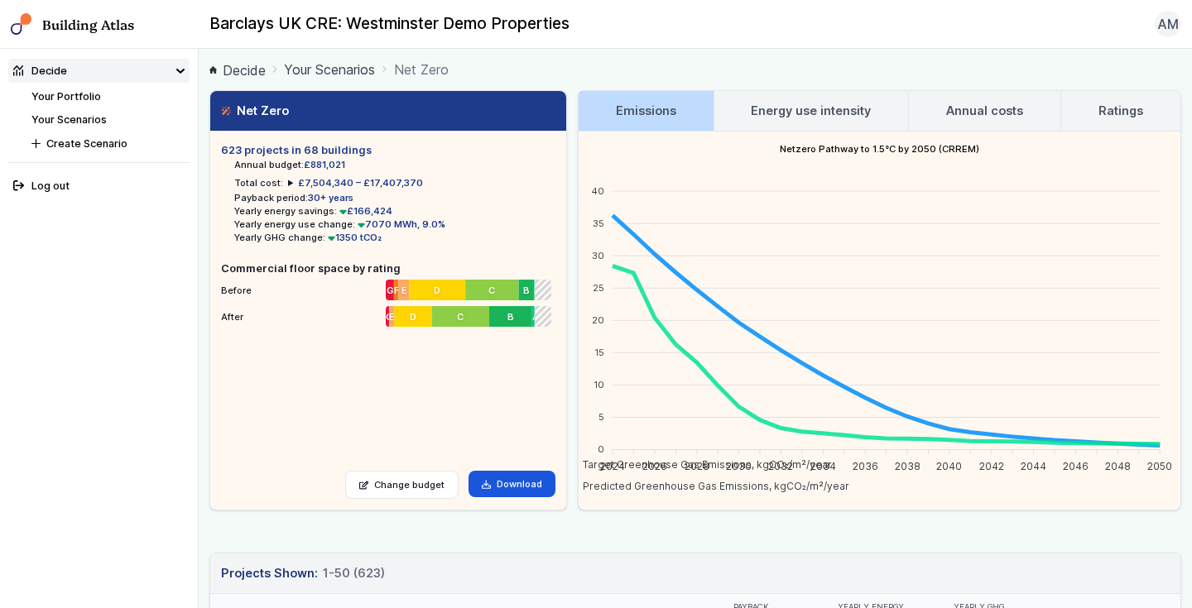
click at [1038, 108] on link "Annual costs" at bounding box center [984, 111] width 151 height 40
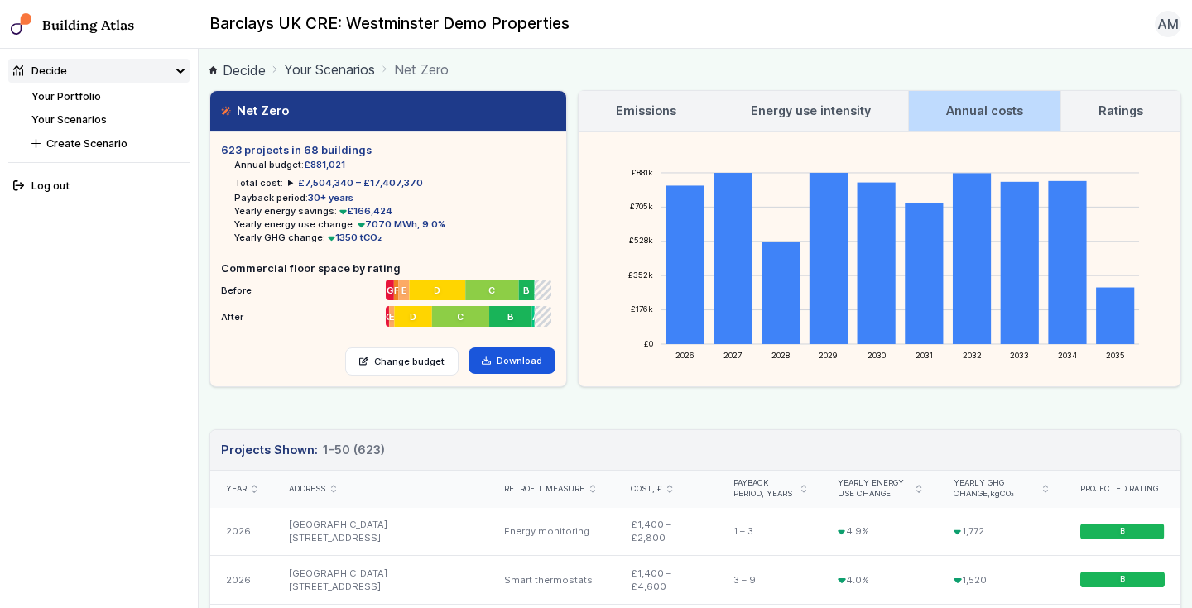
click at [1110, 109] on h3 "Ratings" at bounding box center [1120, 111] width 45 height 18
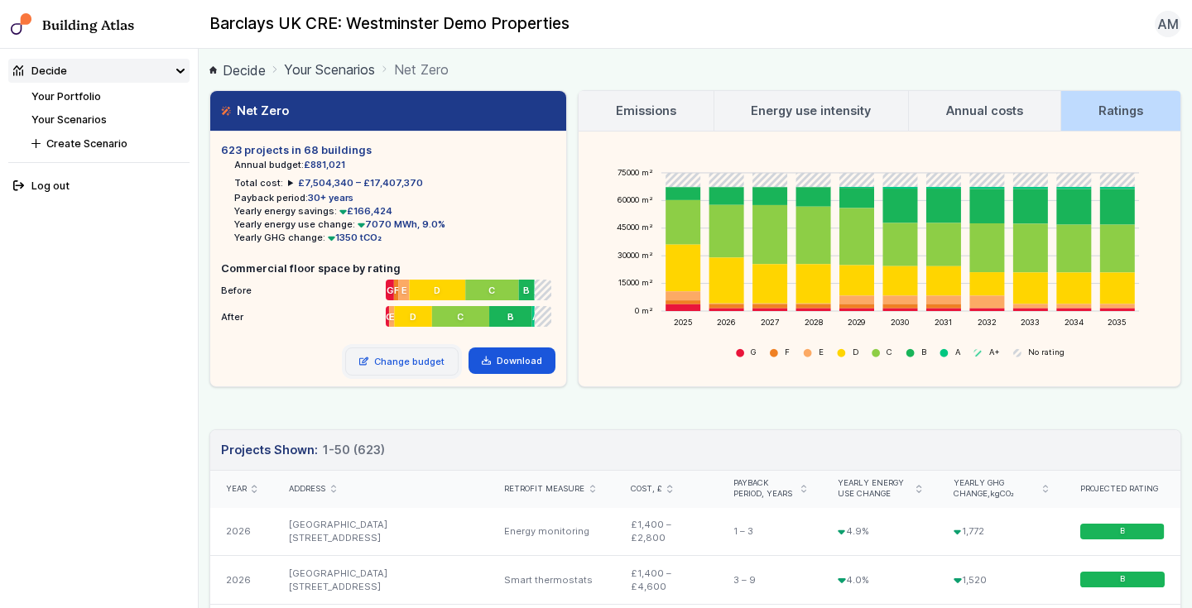
click at [386, 364] on link "Change budget" at bounding box center [401, 362] width 113 height 28
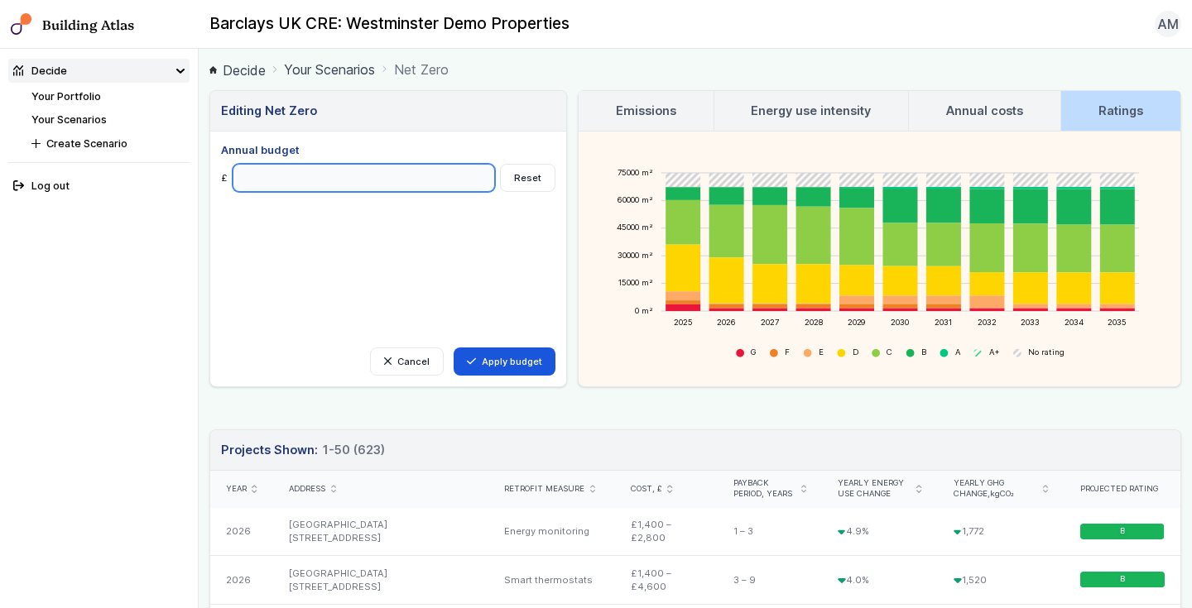
click at [361, 174] on input "Annual budget" at bounding box center [364, 178] width 262 height 28
type input "******"
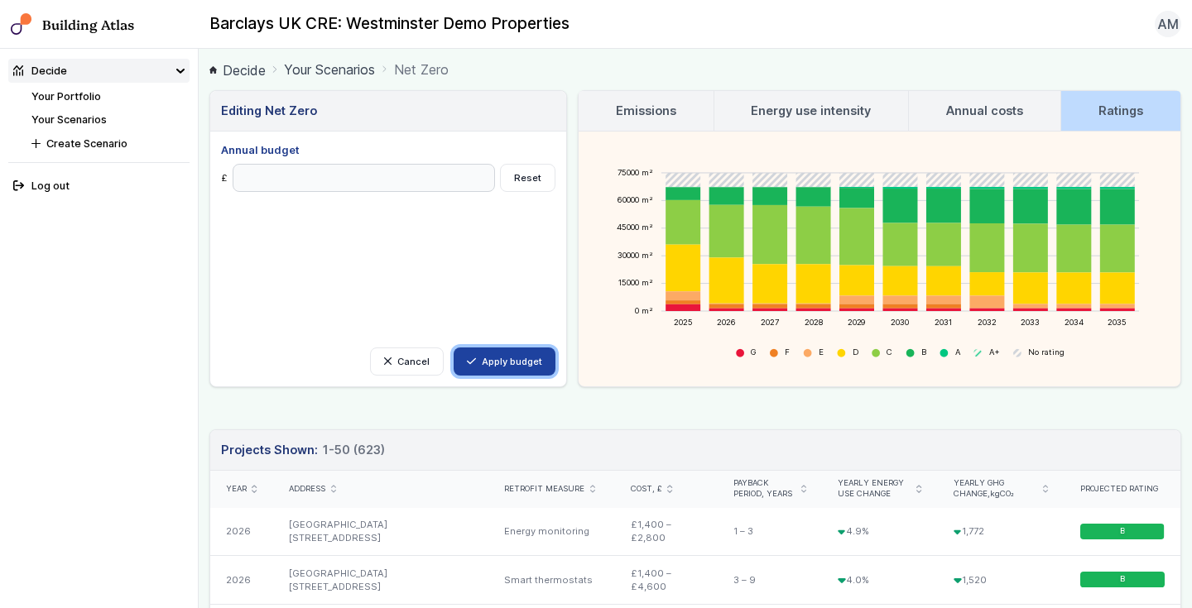
click at [480, 358] on button "Apply budget" at bounding box center [505, 362] width 102 height 28
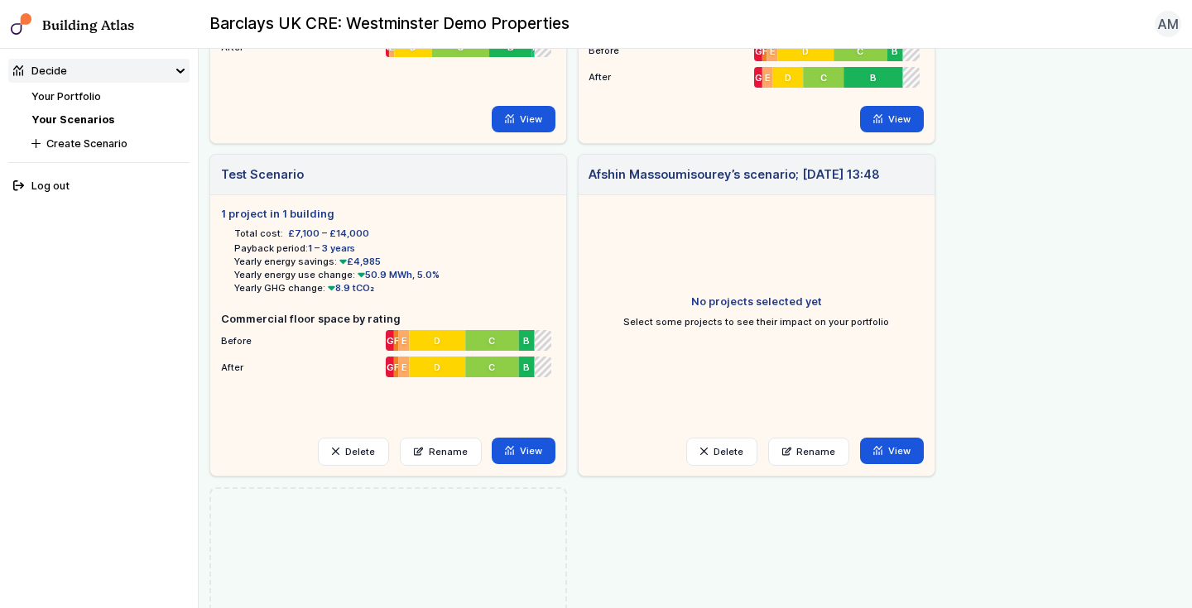
scroll to position [304, 0]
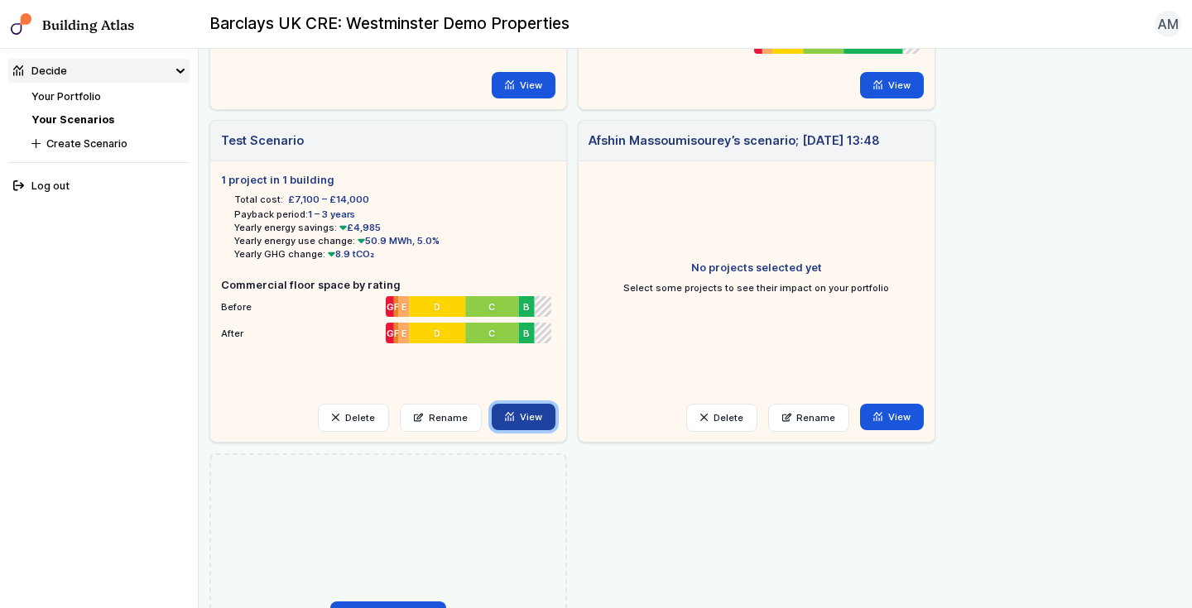
click at [514, 418] on icon at bounding box center [509, 416] width 9 height 9
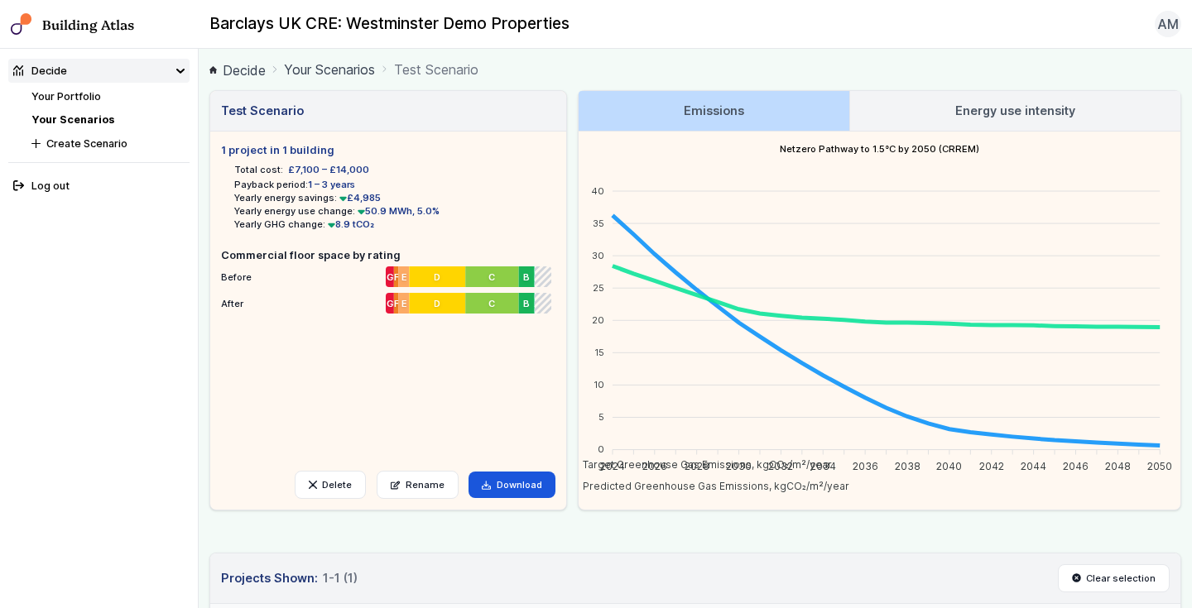
click at [332, 69] on link "Your Scenarios" at bounding box center [329, 70] width 91 height 20
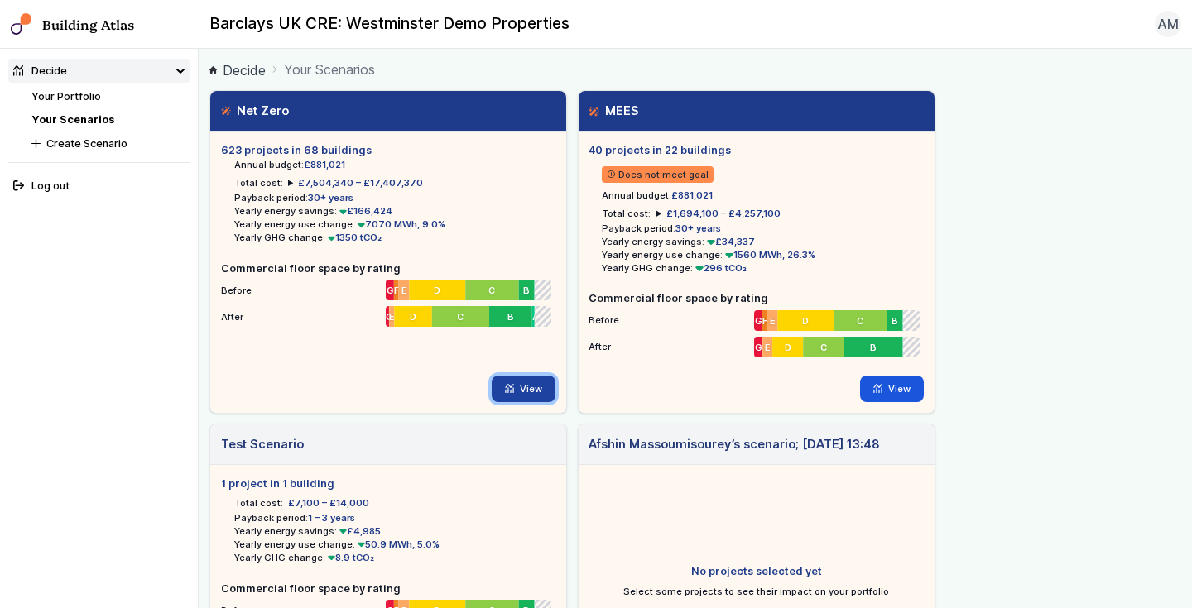
click at [527, 382] on link "View" at bounding box center [524, 389] width 64 height 26
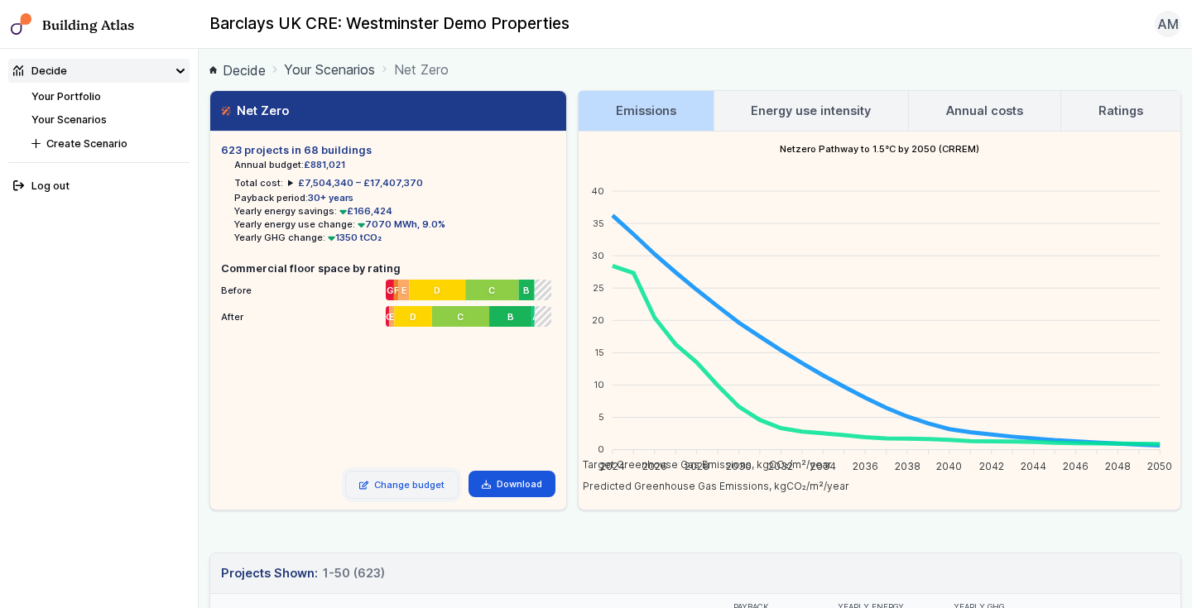
click at [417, 488] on link "Change budget" at bounding box center [401, 485] width 113 height 28
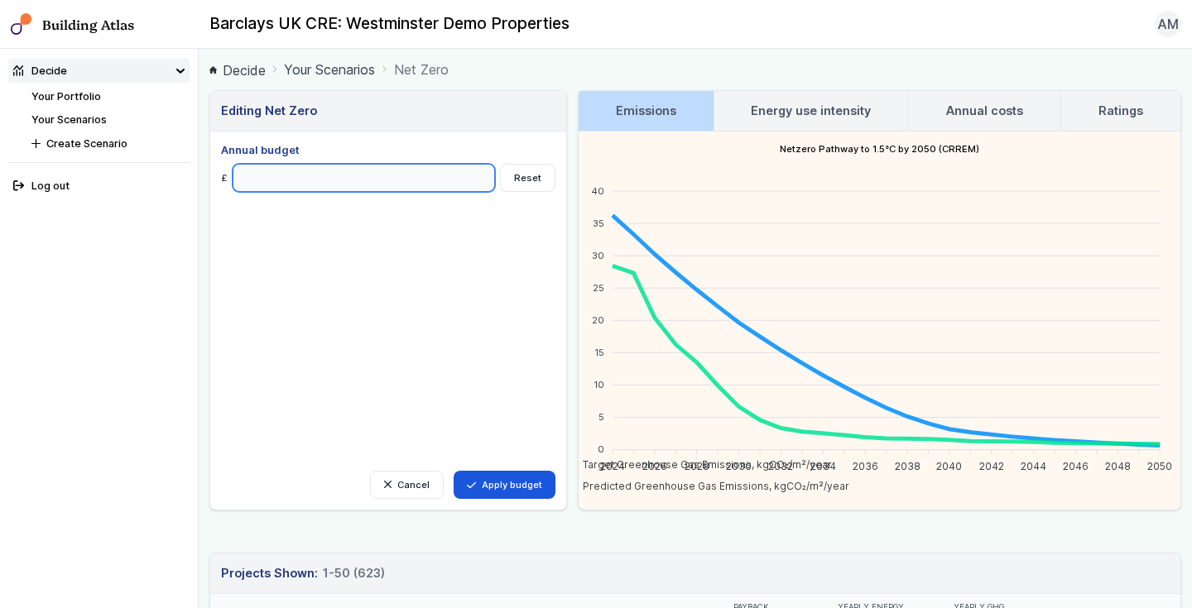
click at [464, 168] on input "Annual budget" at bounding box center [364, 178] width 262 height 28
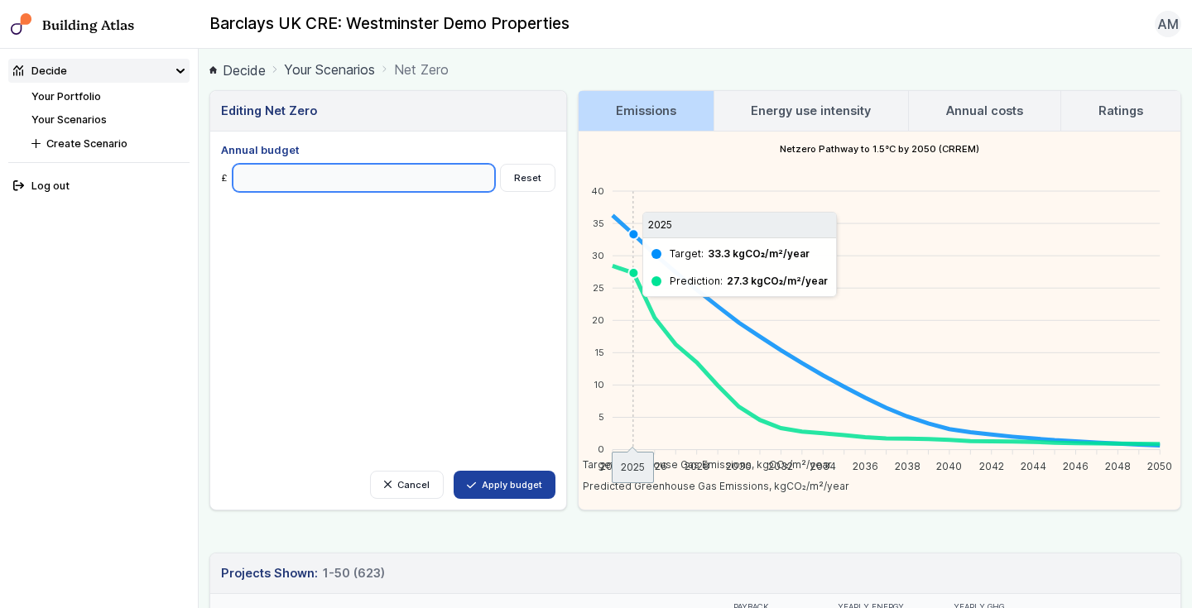
type input "******"
click at [526, 485] on button "Apply budget" at bounding box center [505, 485] width 102 height 28
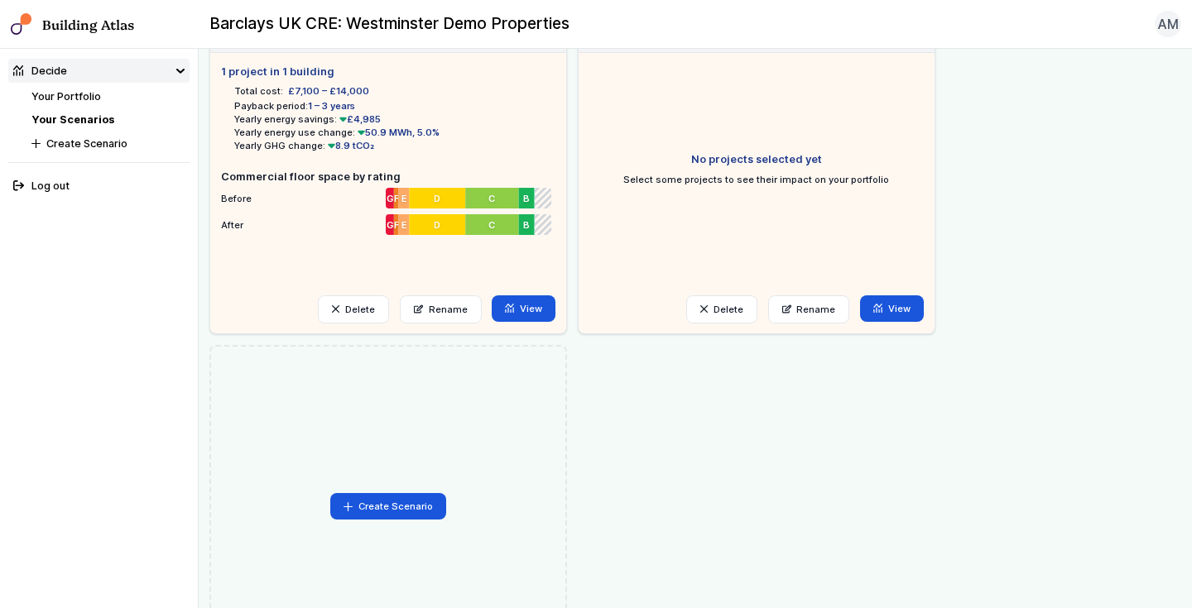
scroll to position [565, 0]
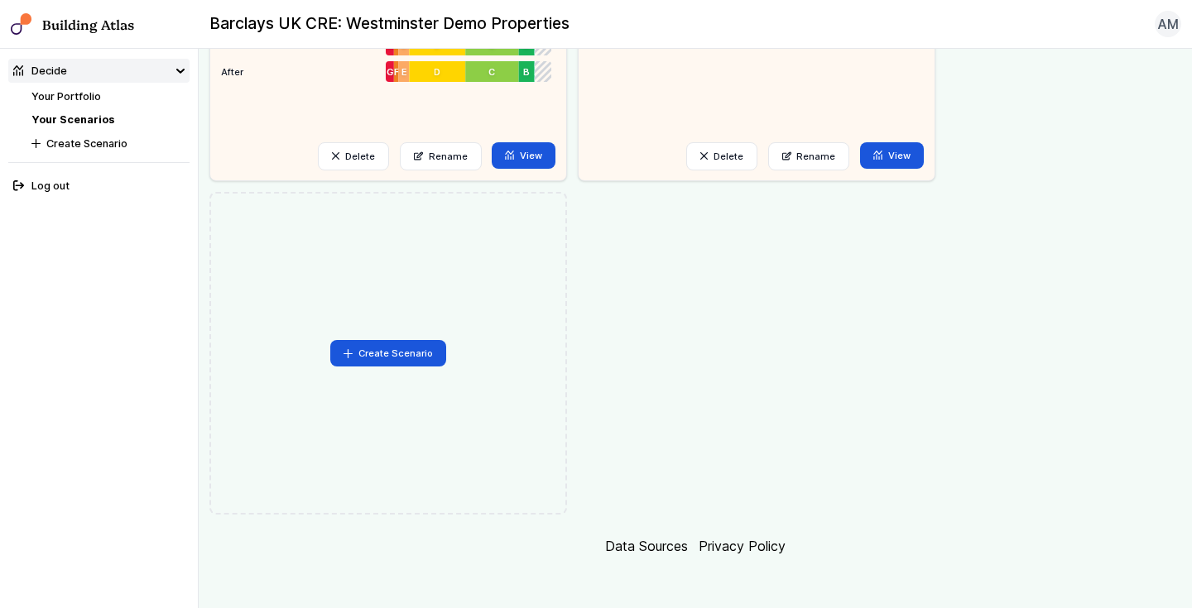
click at [637, 548] on link "Data Sources" at bounding box center [646, 546] width 83 height 17
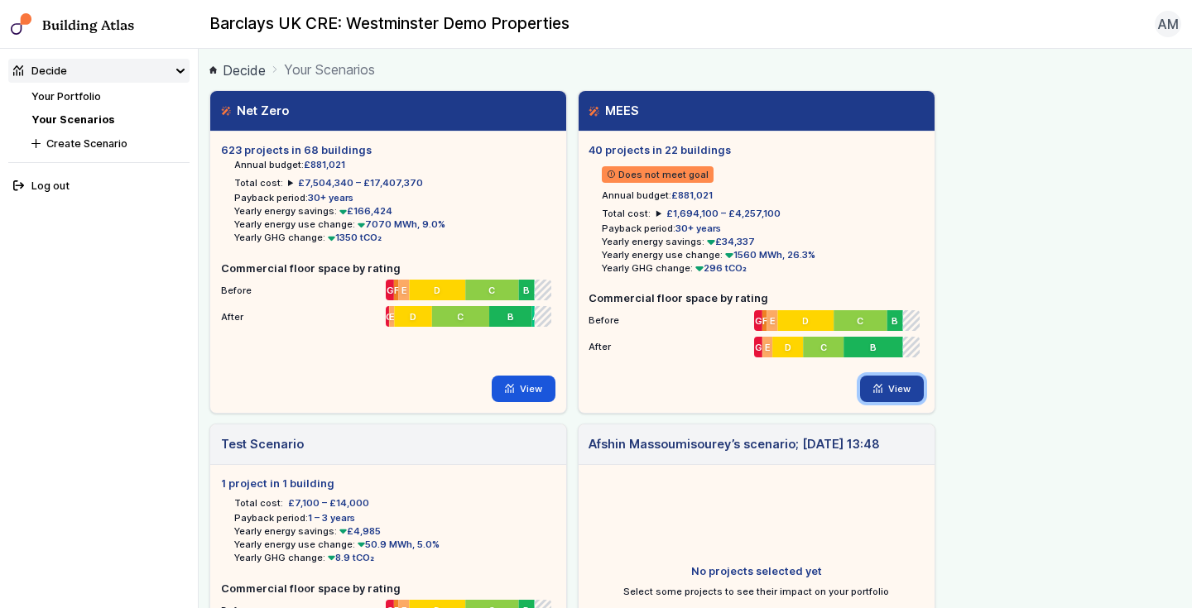
click at [897, 392] on link "View" at bounding box center [892, 389] width 64 height 26
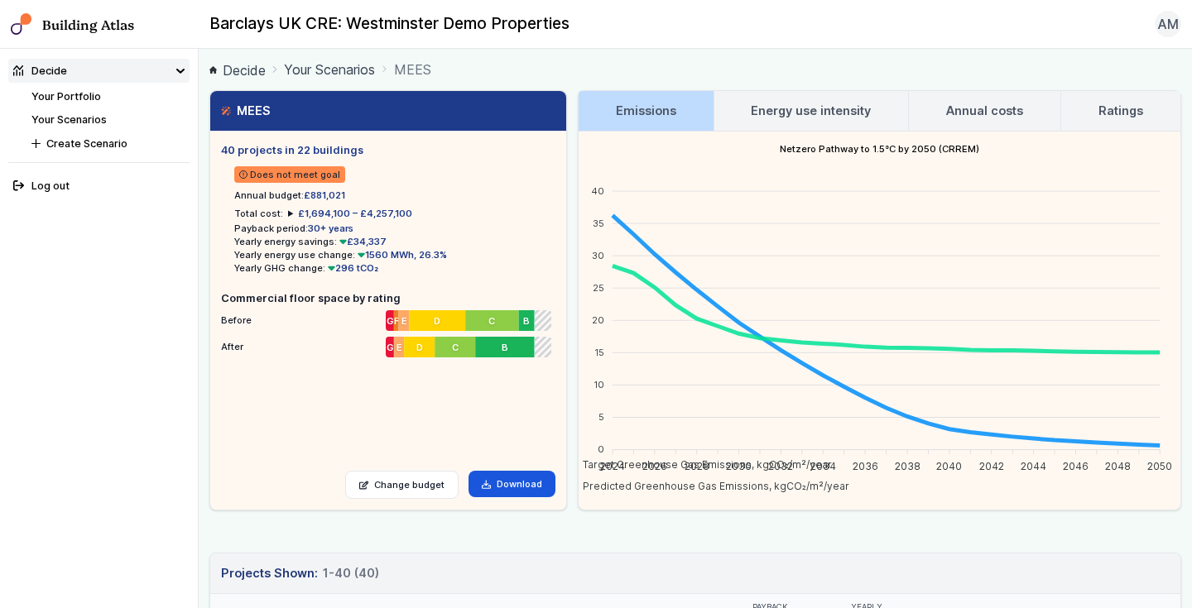
click at [812, 113] on h3 "Energy use intensity" at bounding box center [811, 111] width 120 height 18
